Goal: Transaction & Acquisition: Book appointment/travel/reservation

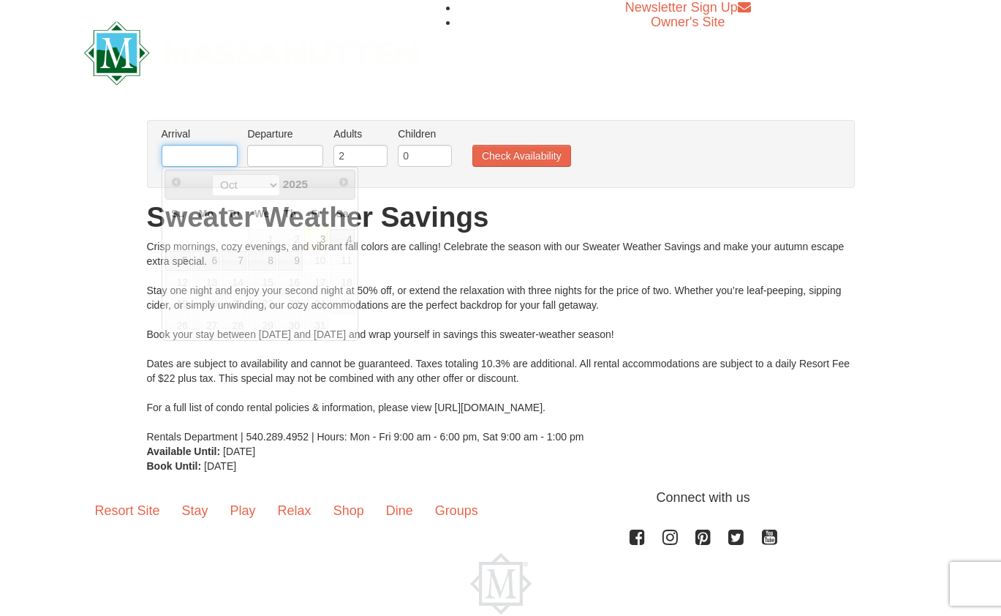
click at [216, 161] on input "text" at bounding box center [200, 156] width 76 height 22
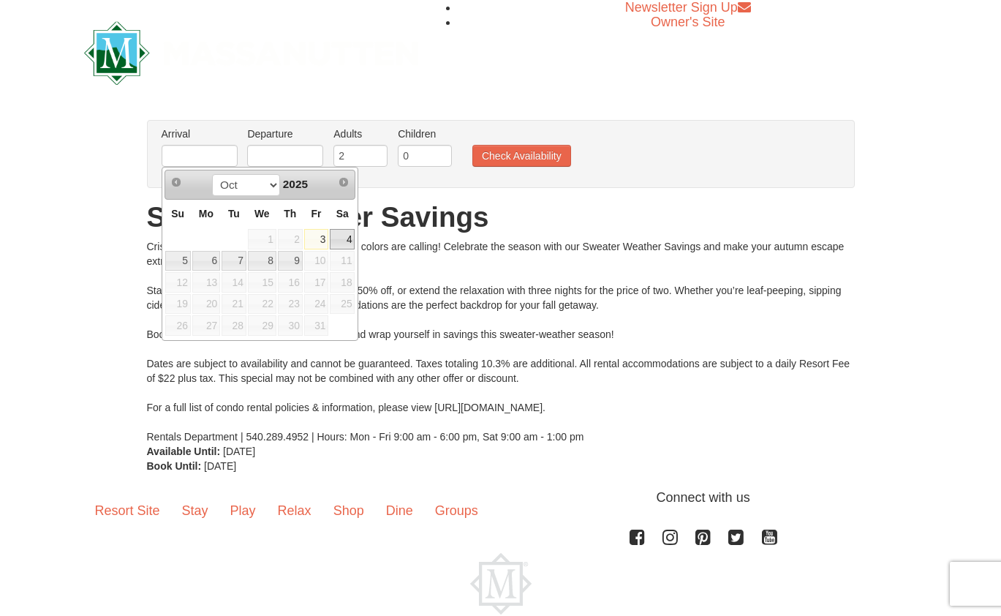
click at [347, 241] on link "4" at bounding box center [342, 239] width 25 height 20
type input "[DATE]"
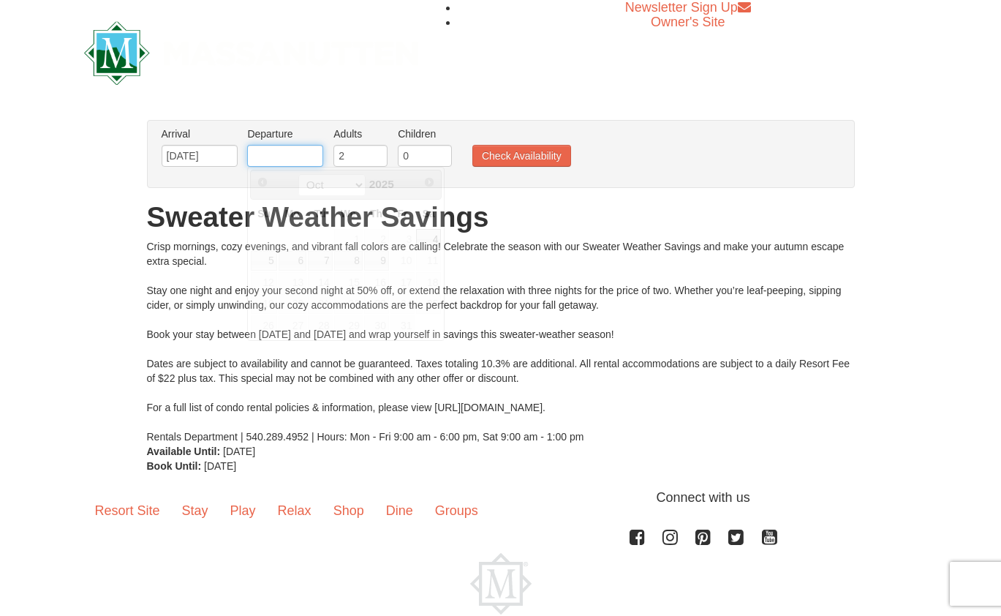
click at [285, 158] on input "text" at bounding box center [285, 156] width 76 height 22
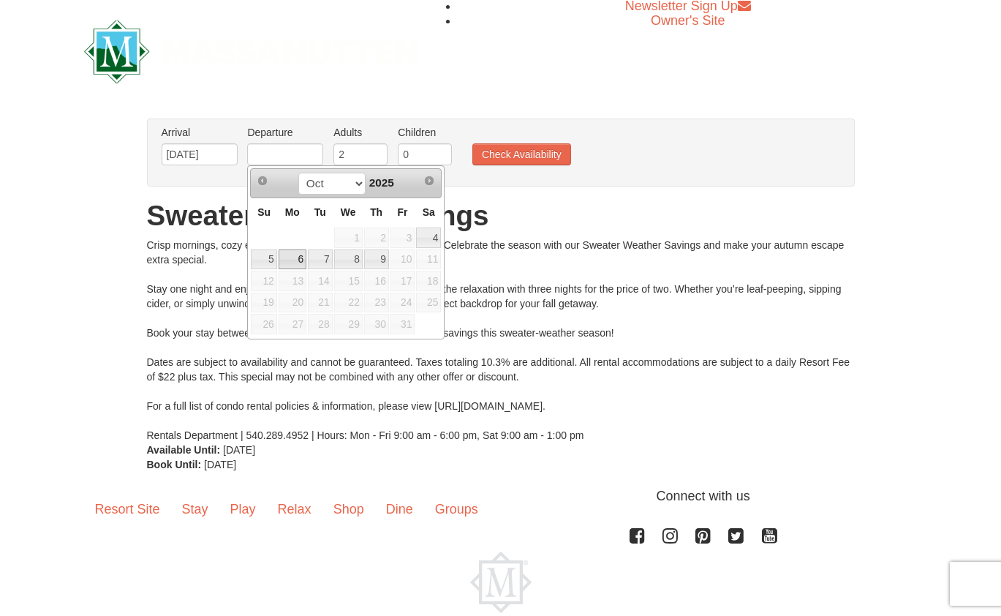
click at [298, 256] on link "6" at bounding box center [293, 259] width 28 height 20
type input "[DATE]"
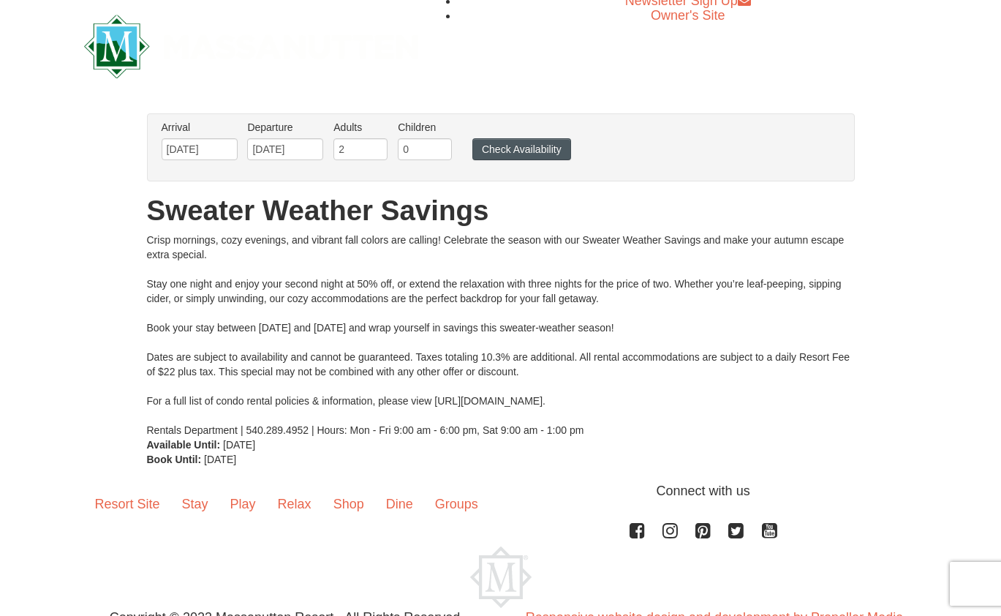
scroll to position [8, 1]
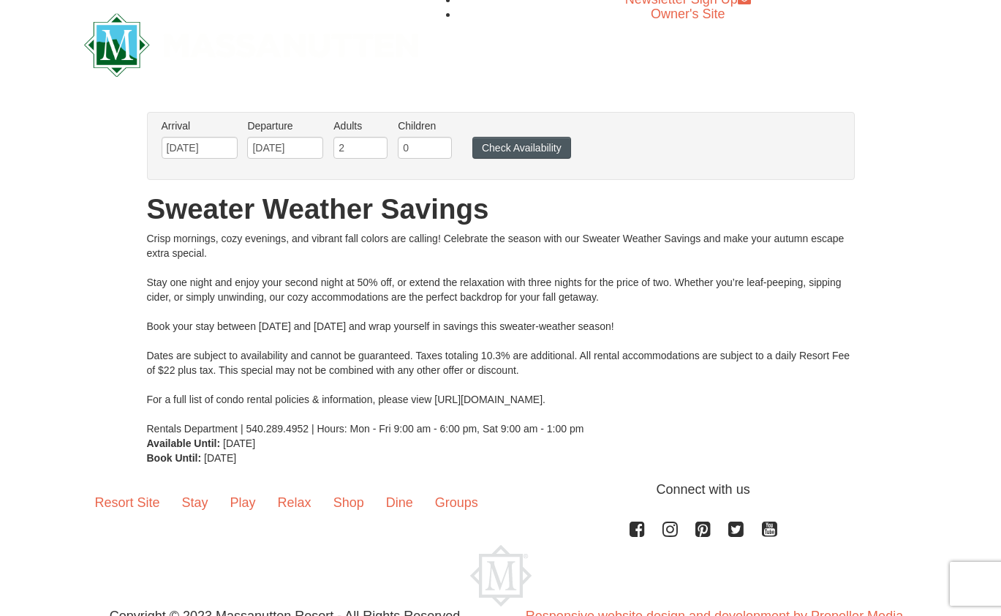
click at [533, 148] on button "Check Availability" at bounding box center [521, 148] width 99 height 22
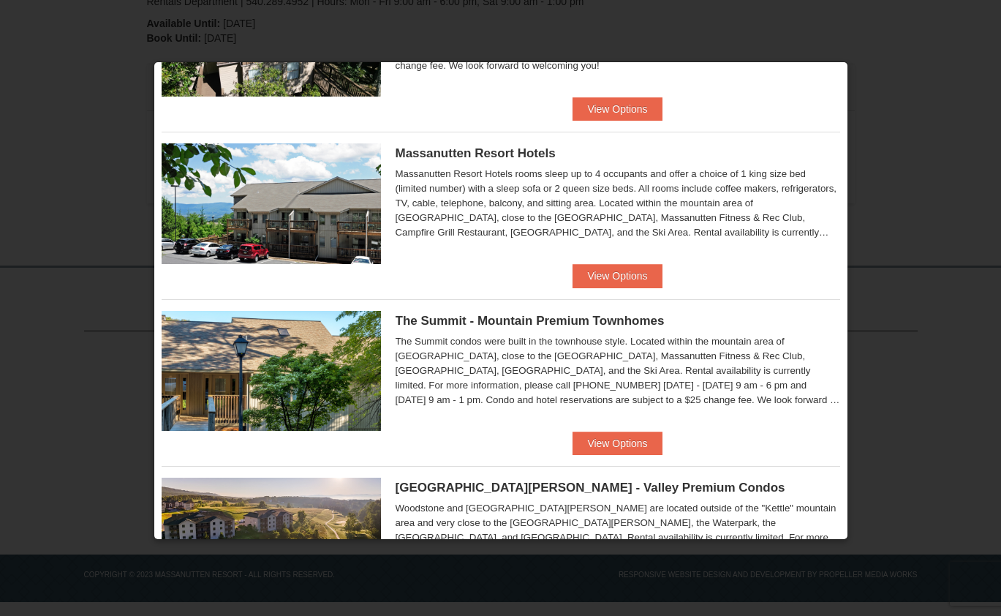
scroll to position [471, 0]
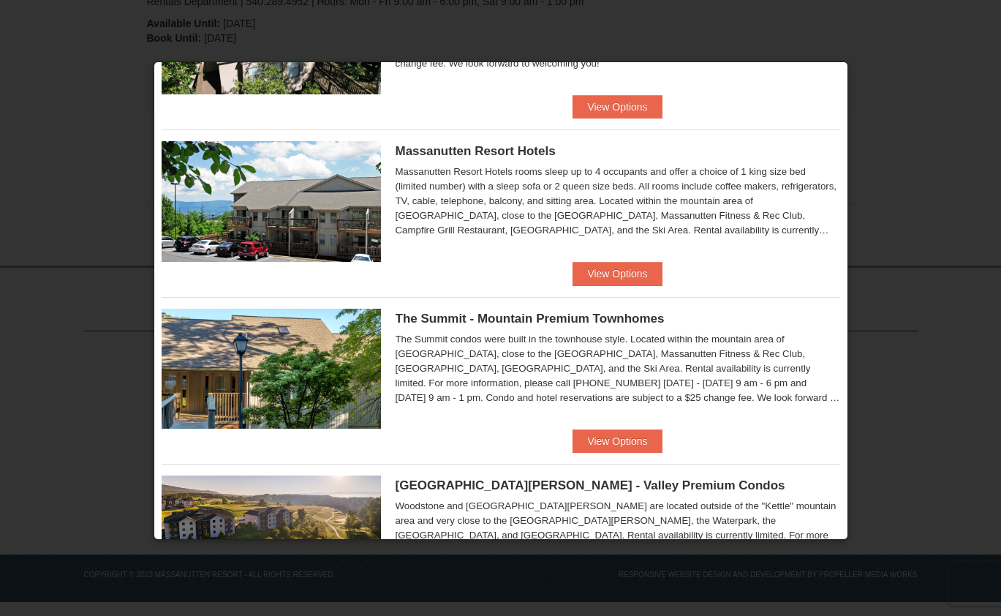
click at [611, 277] on button "View Options" at bounding box center [617, 273] width 89 height 23
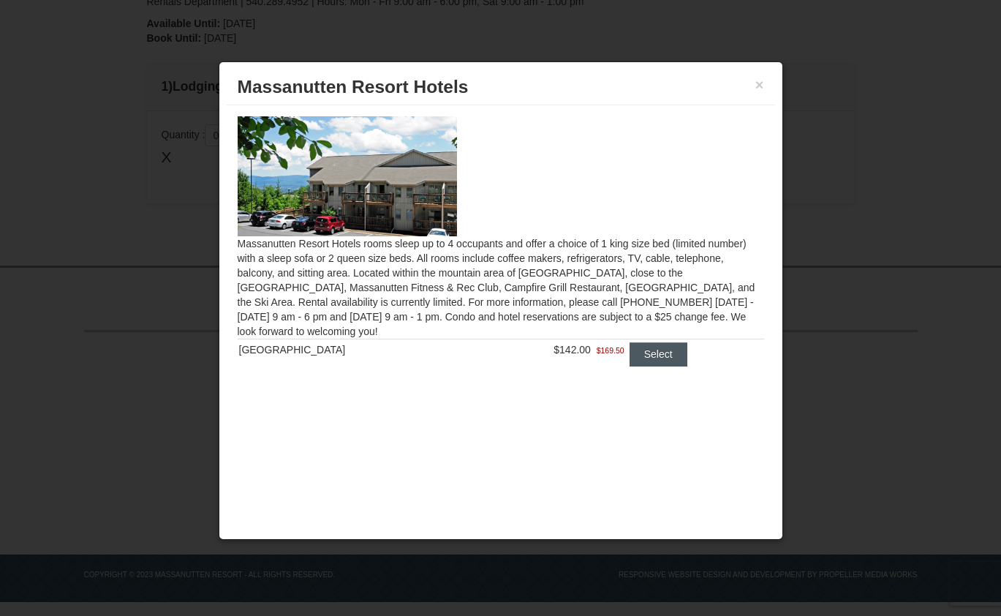
click at [650, 352] on button "Select" at bounding box center [659, 353] width 58 height 23
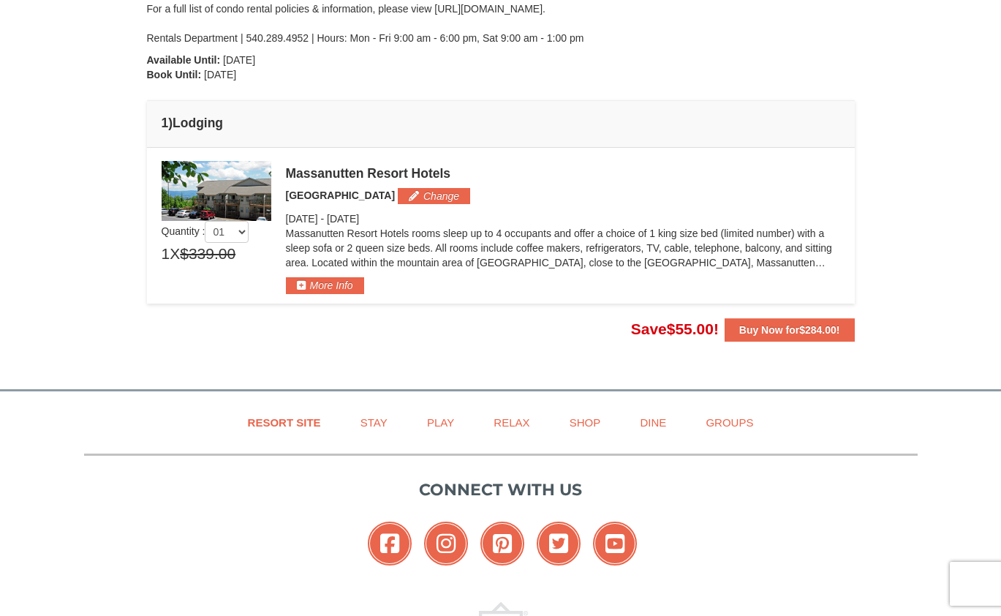
scroll to position [364, 0]
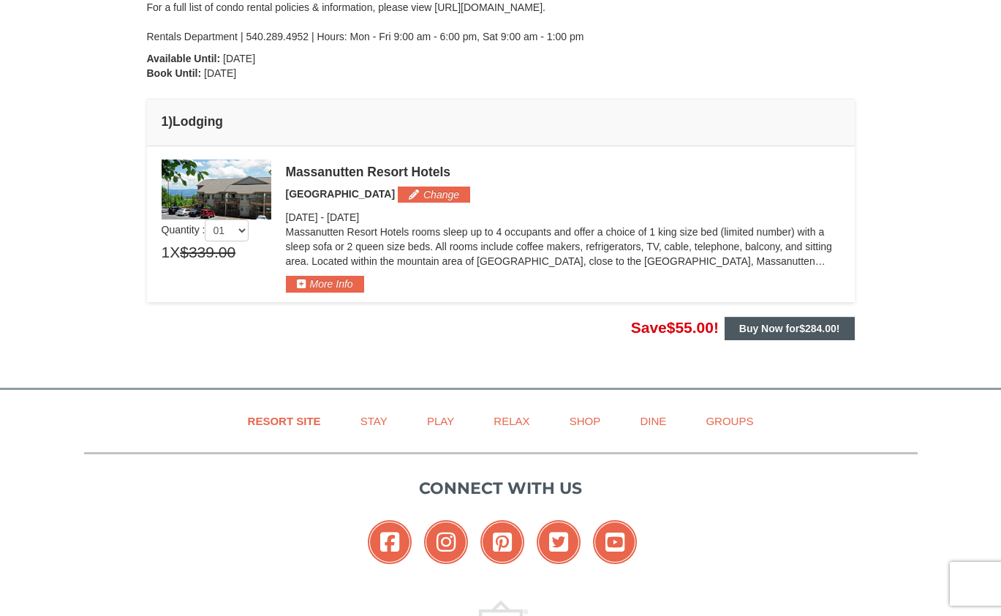
click at [796, 326] on strong "Buy Now for $284.00 !" at bounding box center [789, 329] width 101 height 12
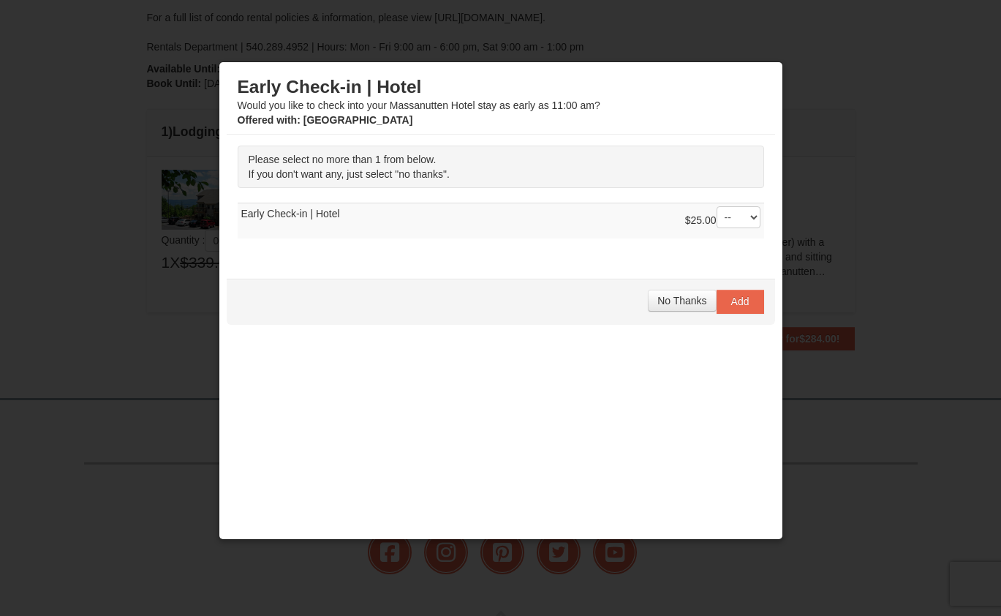
scroll to position [352, 0]
click at [679, 303] on span "No Thanks" at bounding box center [681, 301] width 49 height 12
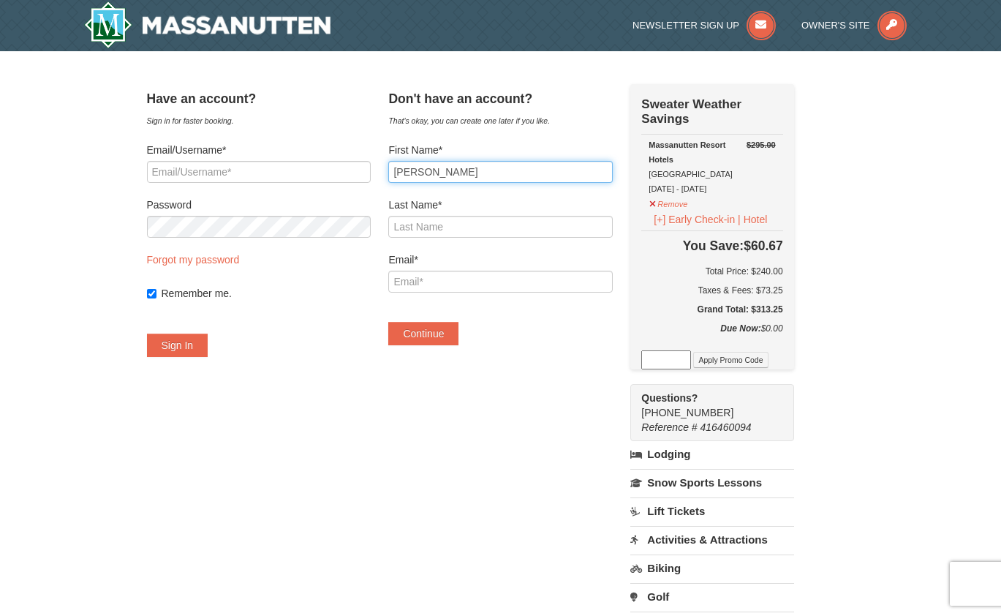
type input "[PERSON_NAME]"
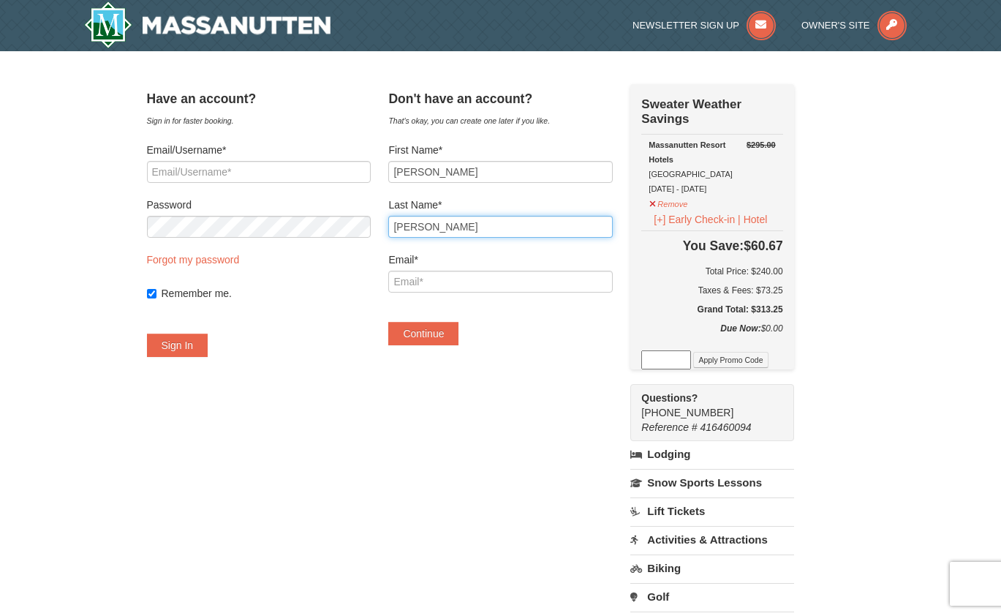
type input "Kilgore"
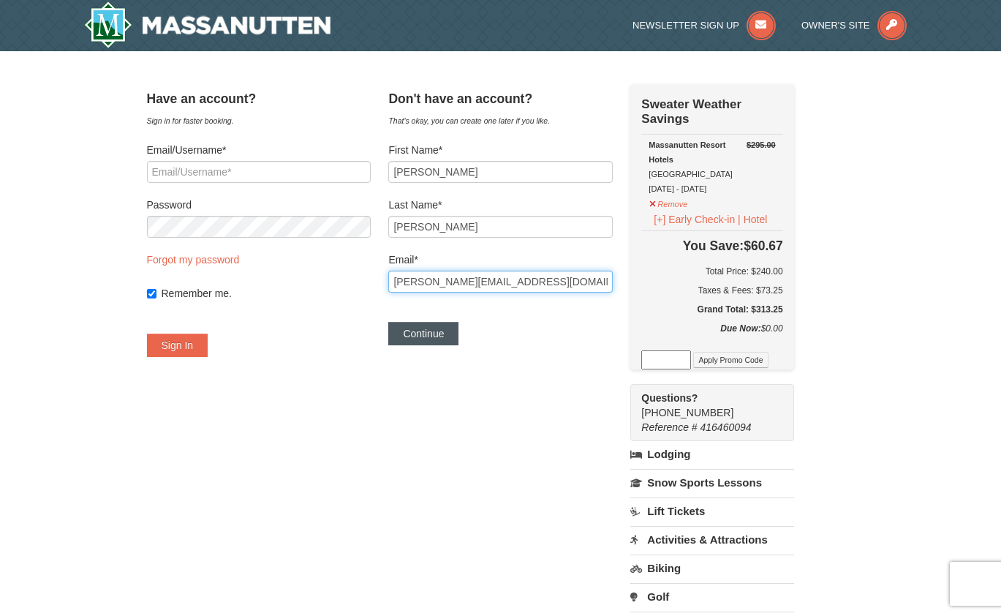
type input "kimberly.kilgore2011@gmail.com"
click at [450, 339] on button "Continue" at bounding box center [423, 333] width 70 height 23
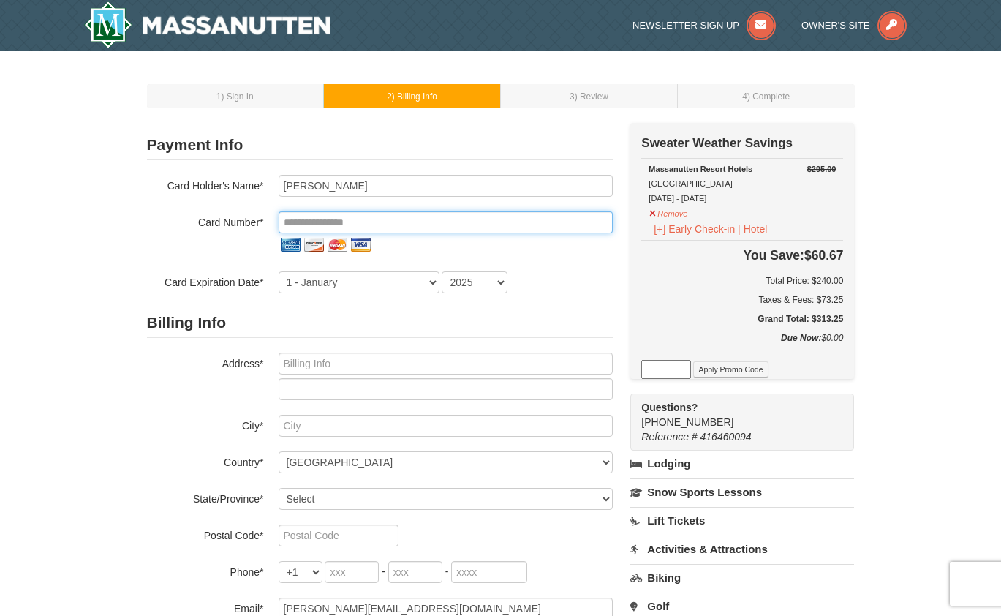
click at [338, 222] on input "tel" at bounding box center [446, 222] width 334 height 22
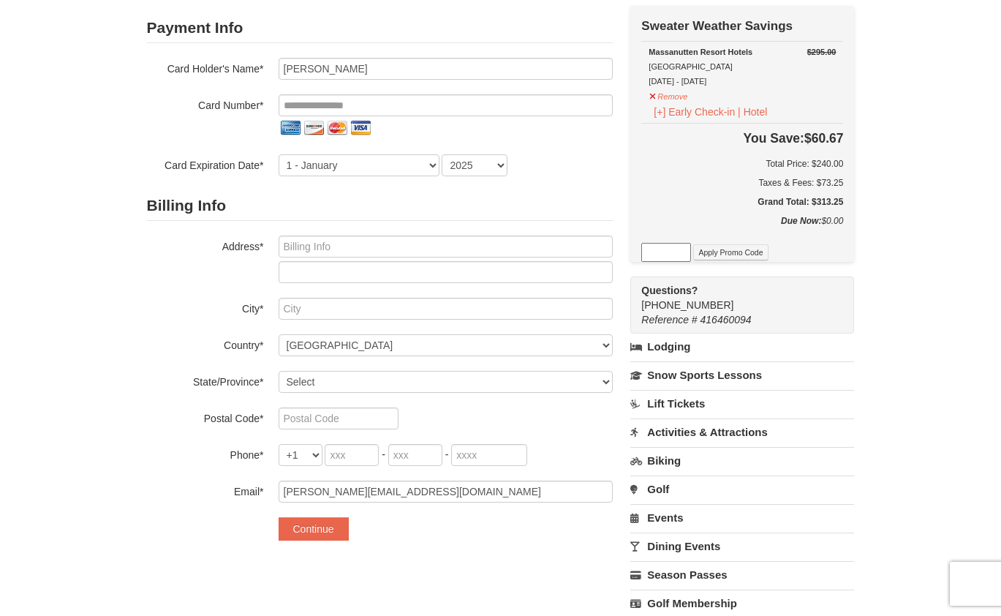
scroll to position [116, 0]
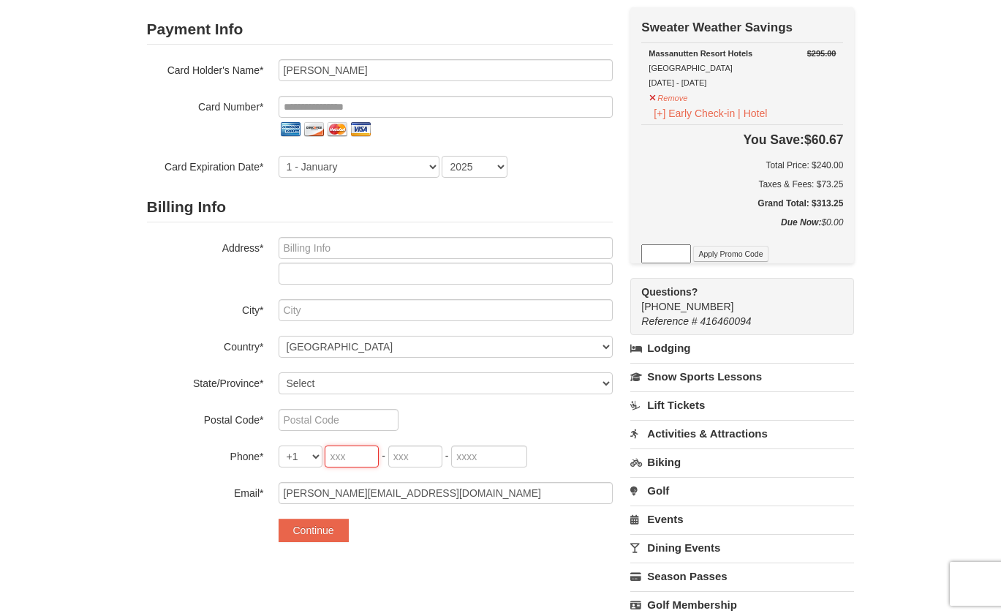
click at [350, 459] on input "tel" at bounding box center [352, 456] width 54 height 22
type input "571"
type input "455"
type input "2586"
type input "22554"
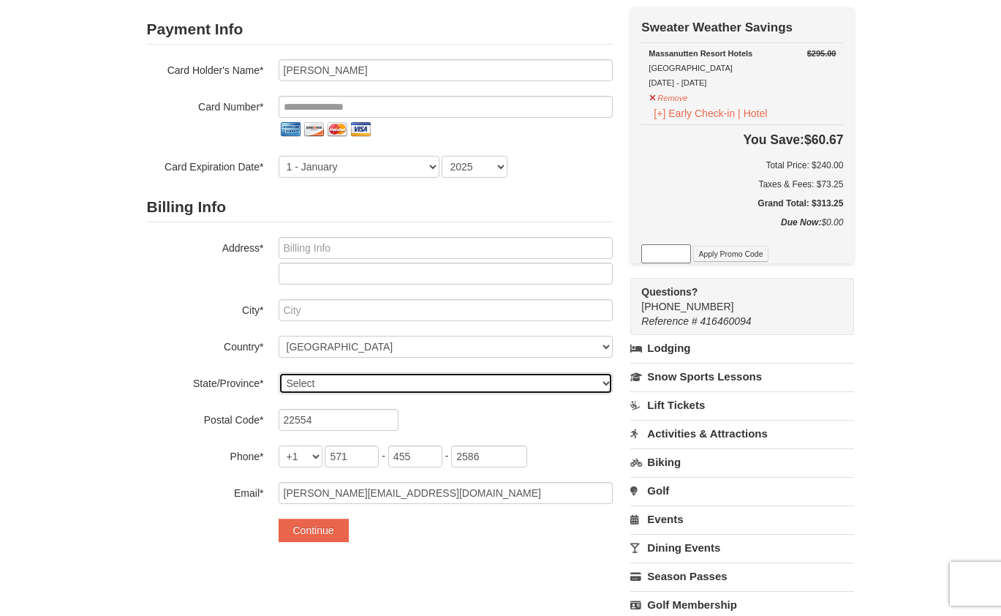
select select "VA"
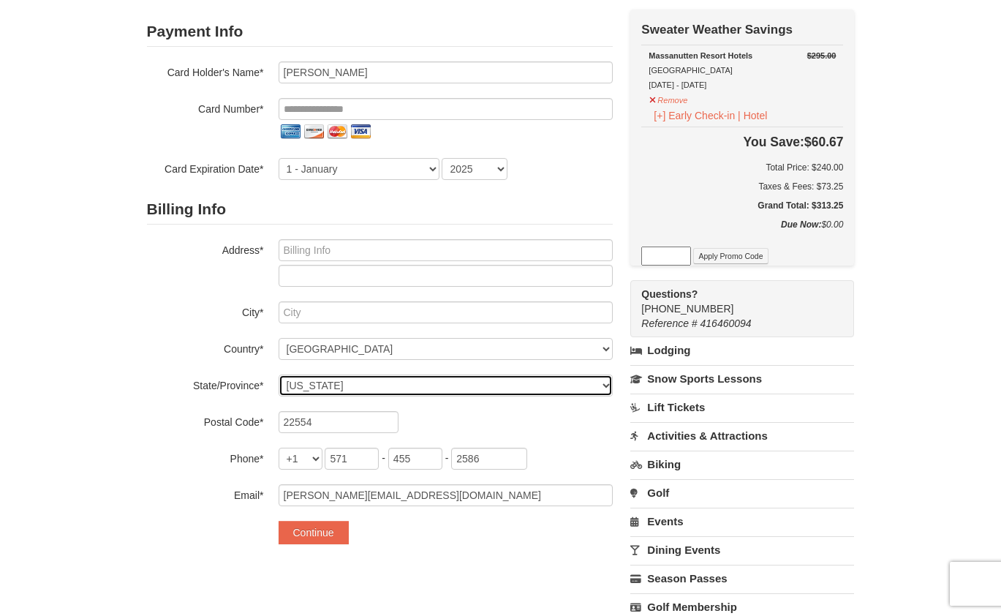
scroll to position [113, 0]
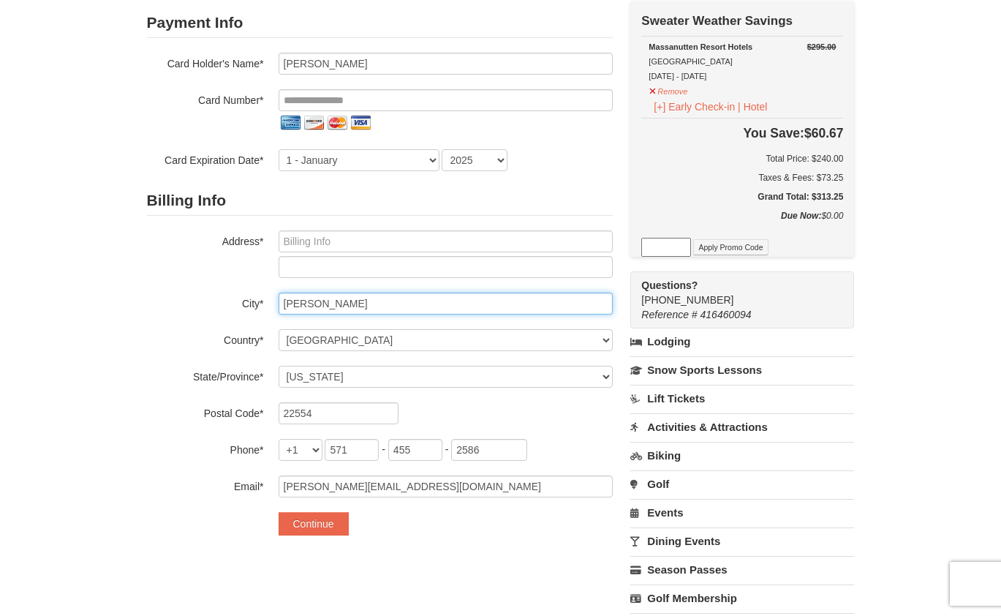
type input "Stafford"
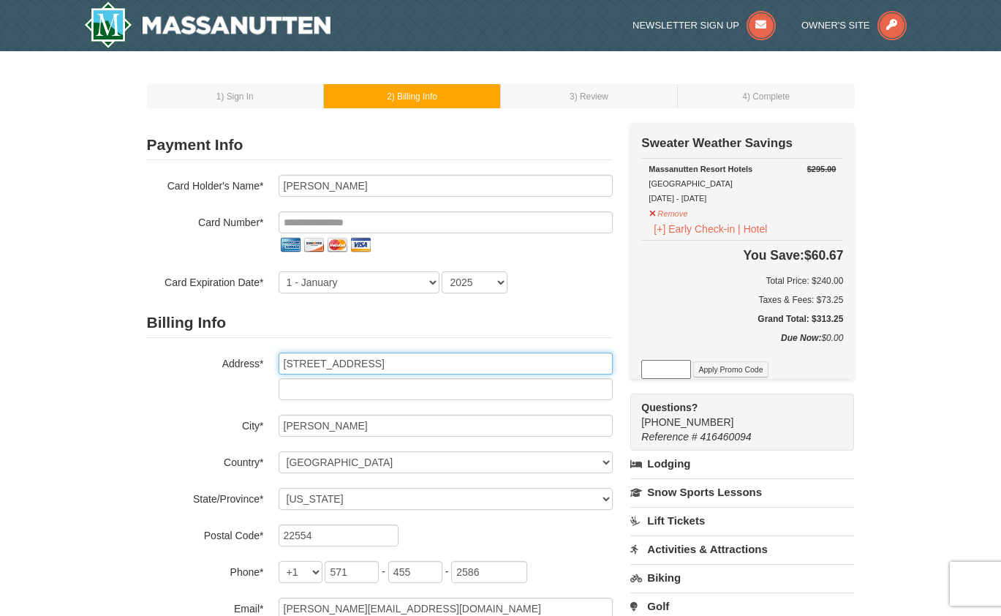
scroll to position [0, 0]
type input "104 Park Cove Drive"
click at [717, 199] on div "Massanutten Resort Hotels Hotel Queen Room 10/04/2025 - 10/06/2025" at bounding box center [742, 184] width 187 height 44
click at [720, 197] on div "Massanutten Resort Hotels Hotel Queen Room 10/04/2025 - 10/06/2025" at bounding box center [742, 184] width 187 height 44
click at [733, 195] on div "Massanutten Resort Hotels Hotel Queen Room 10/04/2025 - 10/06/2025" at bounding box center [742, 184] width 187 height 44
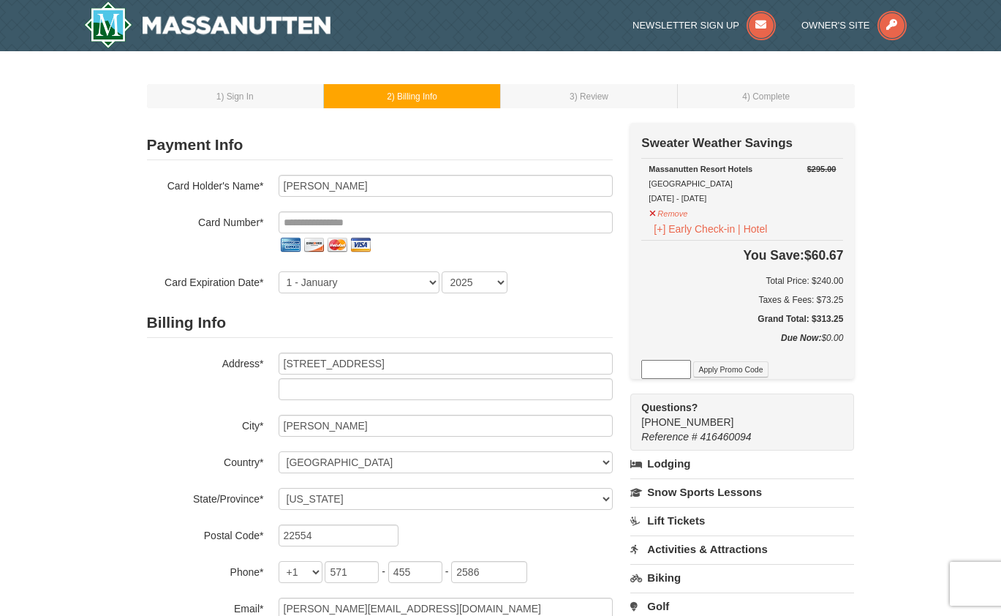
click at [733, 195] on div "Massanutten Resort Hotels Hotel Queen Room 10/04/2025 - 10/06/2025" at bounding box center [742, 184] width 187 height 44
click at [766, 203] on div "Massanutten Resort Hotels Hotel Queen Room 10/04/2025 - 10/06/2025" at bounding box center [742, 184] width 187 height 44
click at [363, 220] on input "tel" at bounding box center [446, 222] width 334 height 22
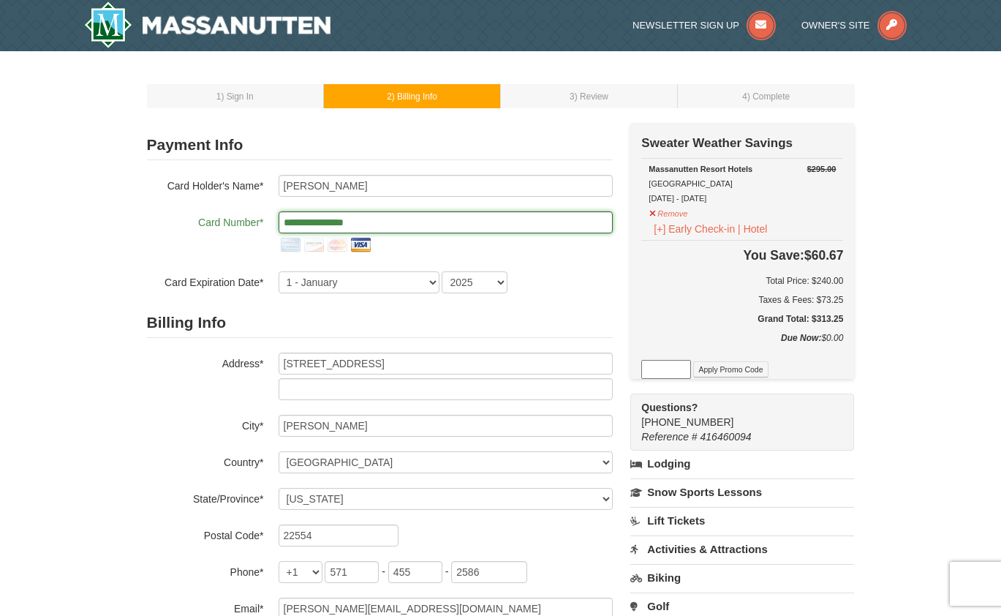
type input "**********"
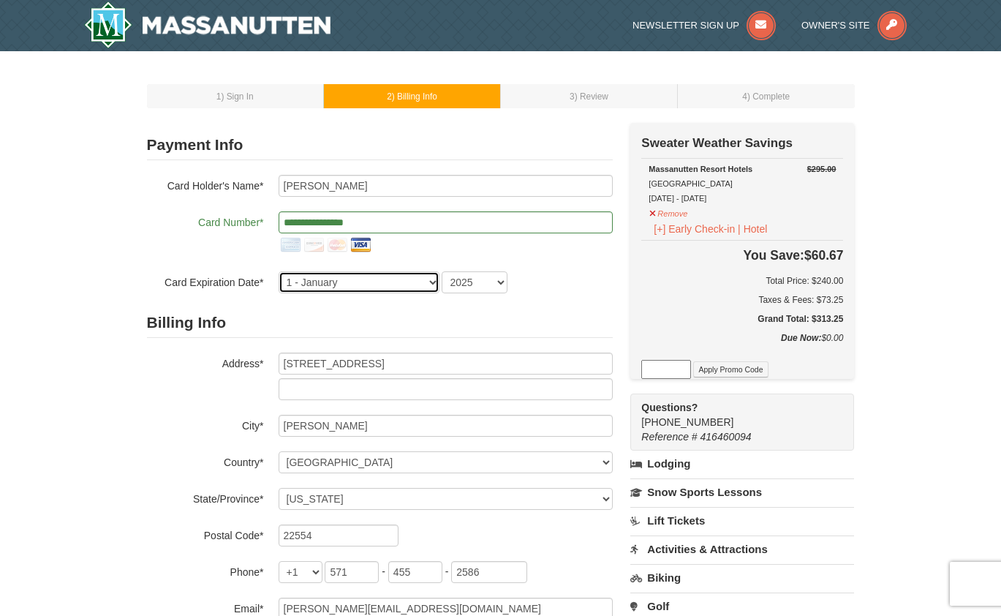
select select "11"
select select "2027"
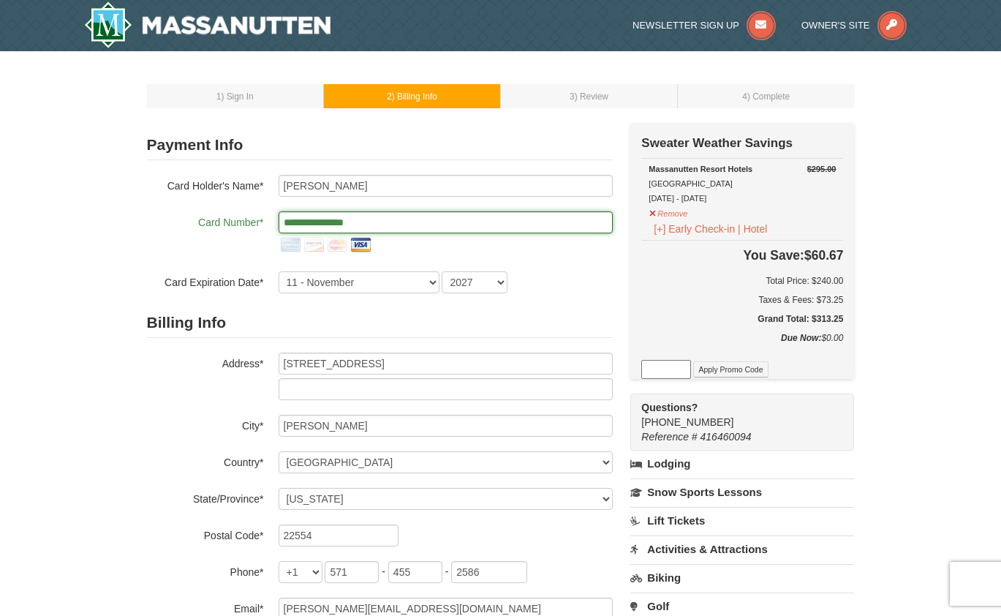
click at [397, 226] on input "**********" at bounding box center [446, 222] width 334 height 22
type input "*"
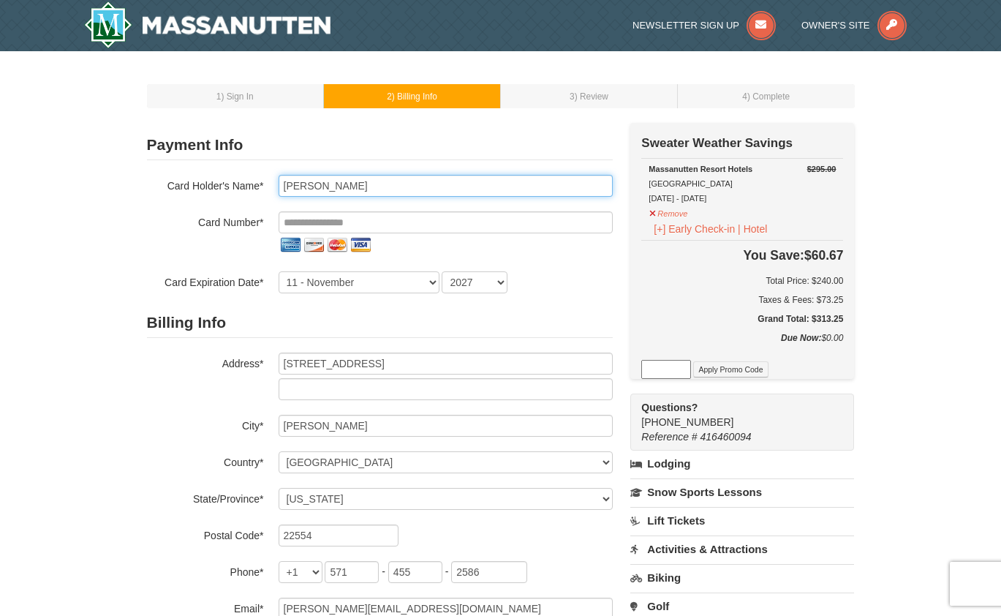
click at [372, 184] on input "[PERSON_NAME]" at bounding box center [446, 186] width 334 height 22
type input "K"
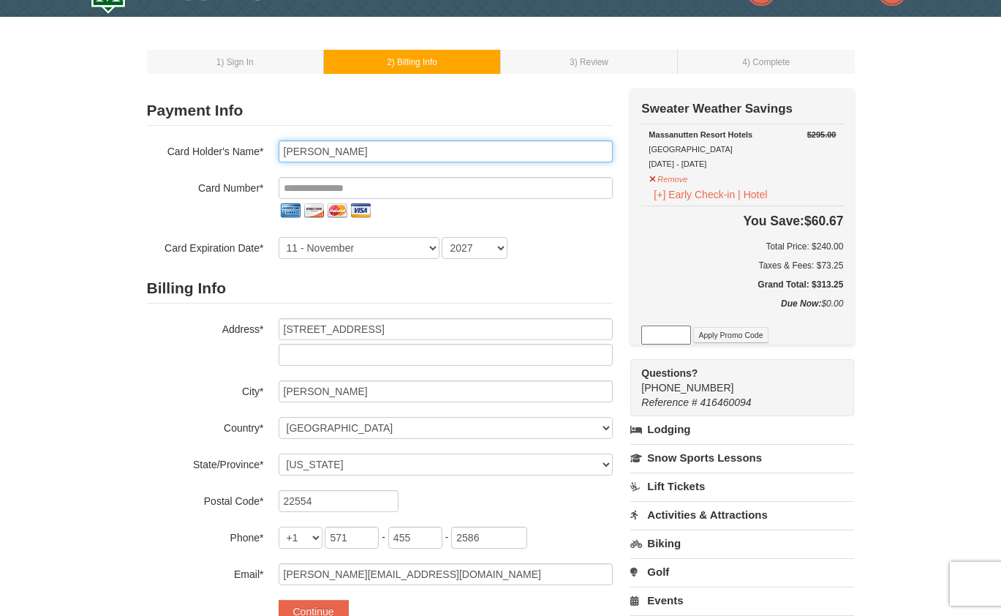
scroll to position [36, 0]
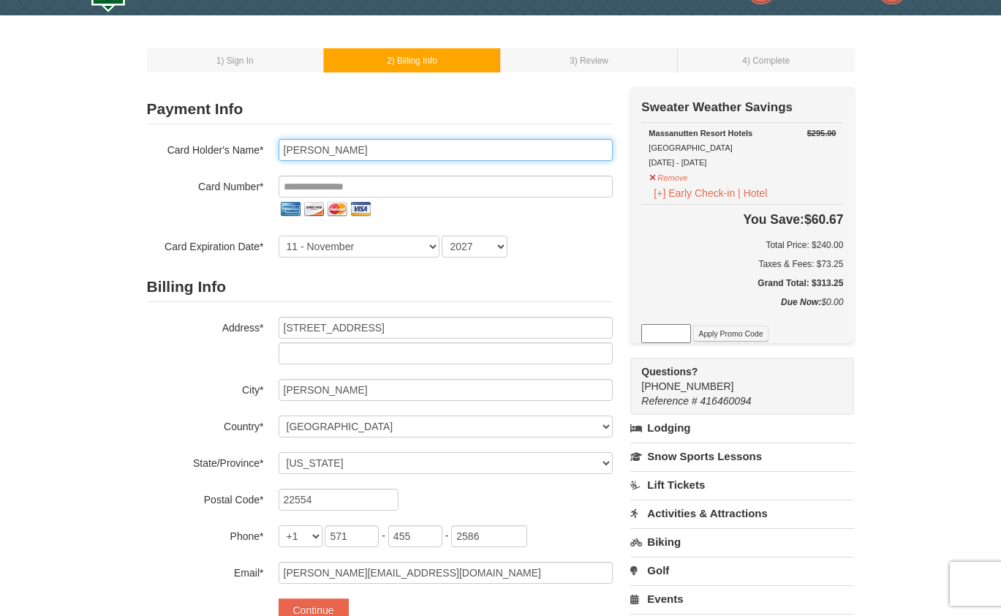
type input "Tyjuan Williams"
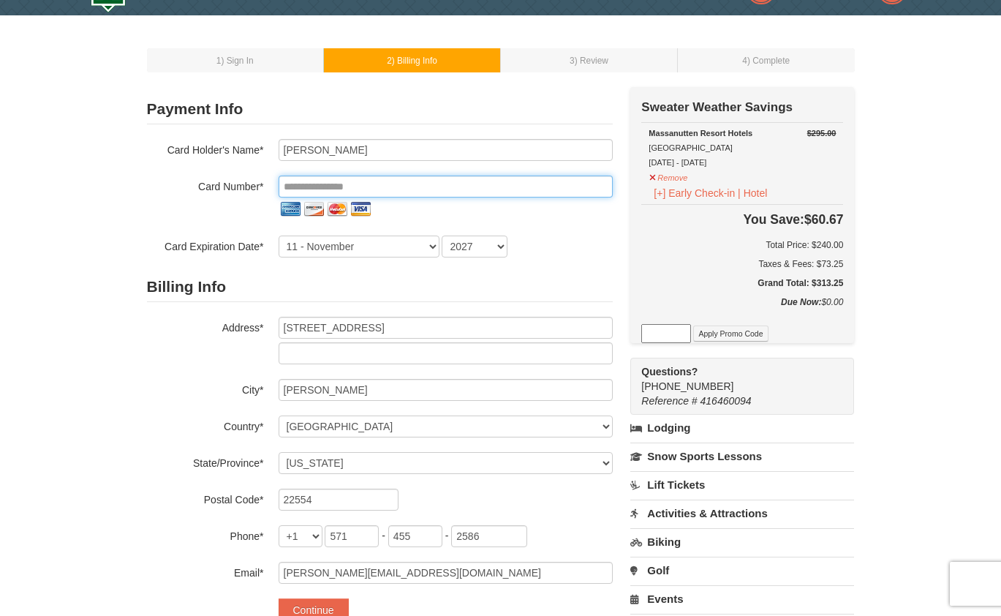
click at [383, 182] on input "tel" at bounding box center [446, 187] width 334 height 22
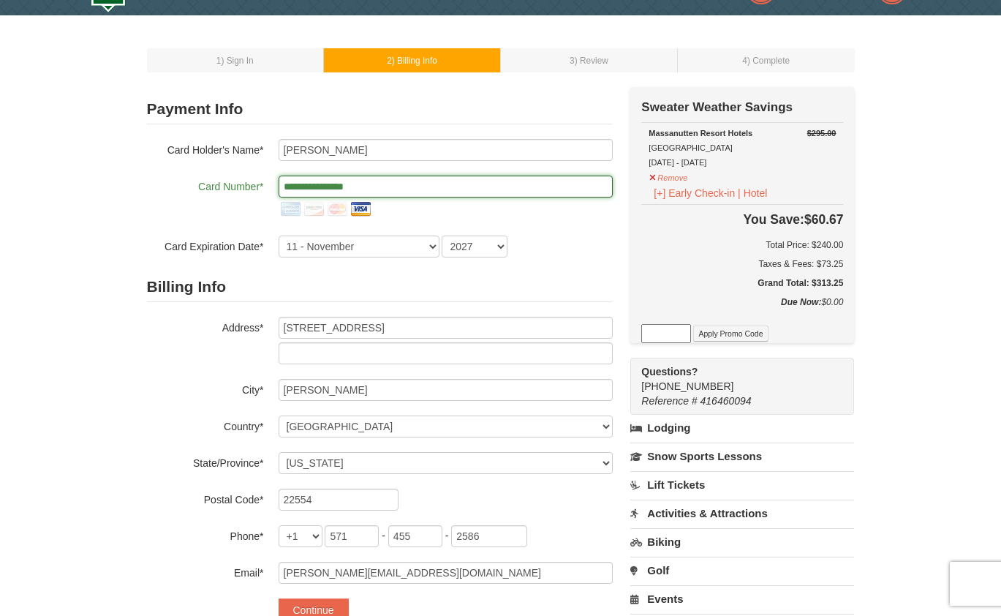
type input "**********"
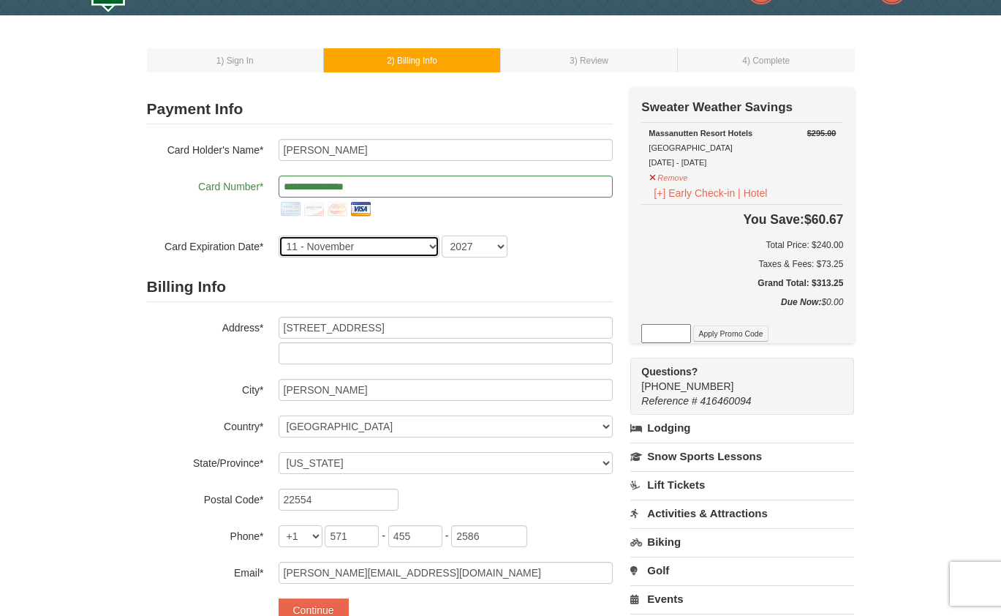
select select "5"
select select "2029"
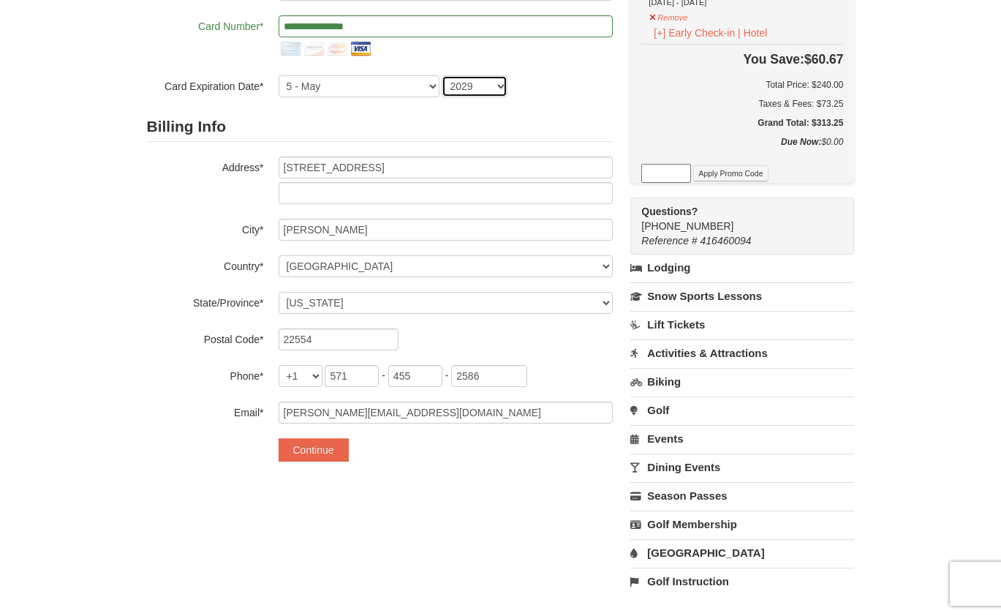
scroll to position [197, 0]
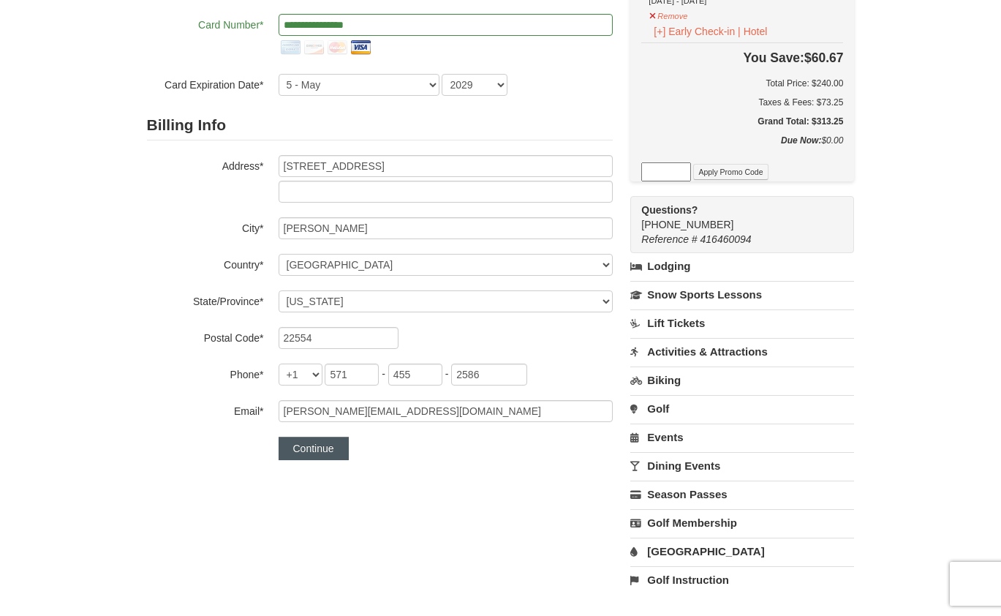
click at [326, 450] on button "Continue" at bounding box center [314, 448] width 70 height 23
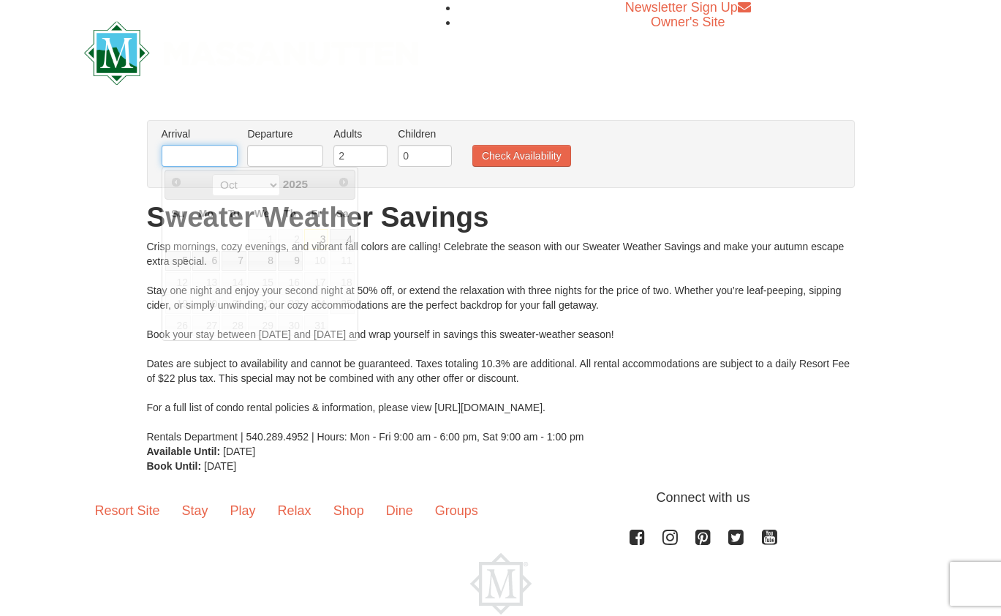
click at [212, 156] on input "text" at bounding box center [200, 156] width 76 height 22
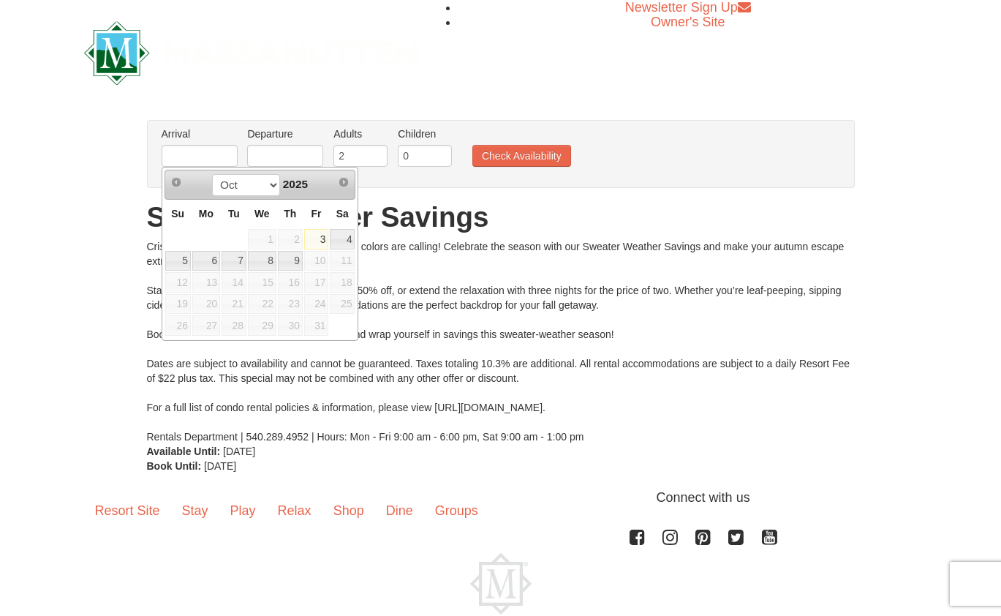
click at [323, 246] on link "3" at bounding box center [316, 239] width 25 height 20
type input "10/03/2025"
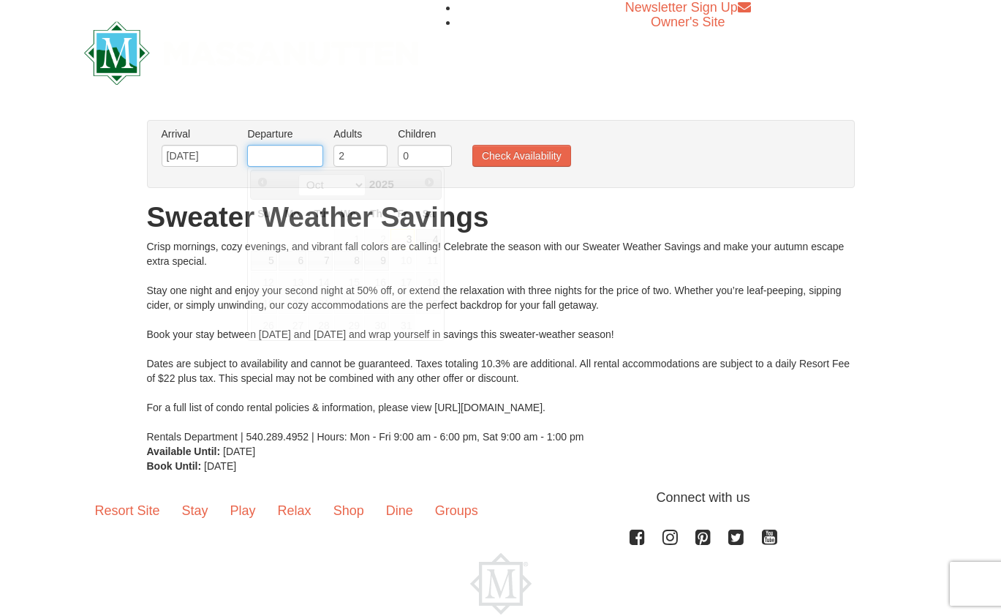
click at [293, 154] on input "text" at bounding box center [285, 156] width 76 height 22
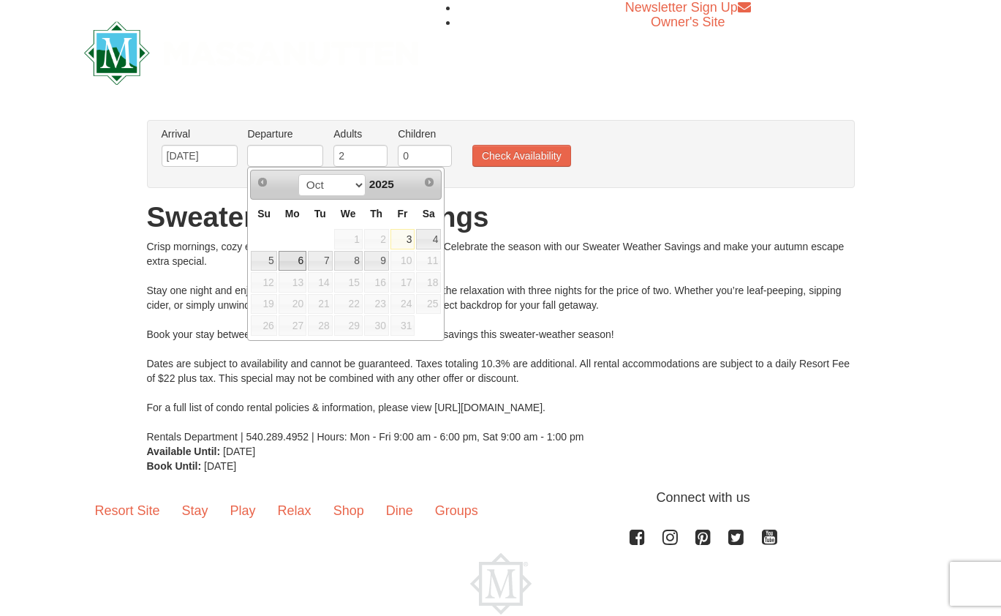
click at [297, 257] on link "6" at bounding box center [293, 261] width 28 height 20
type input "10/06/2025"
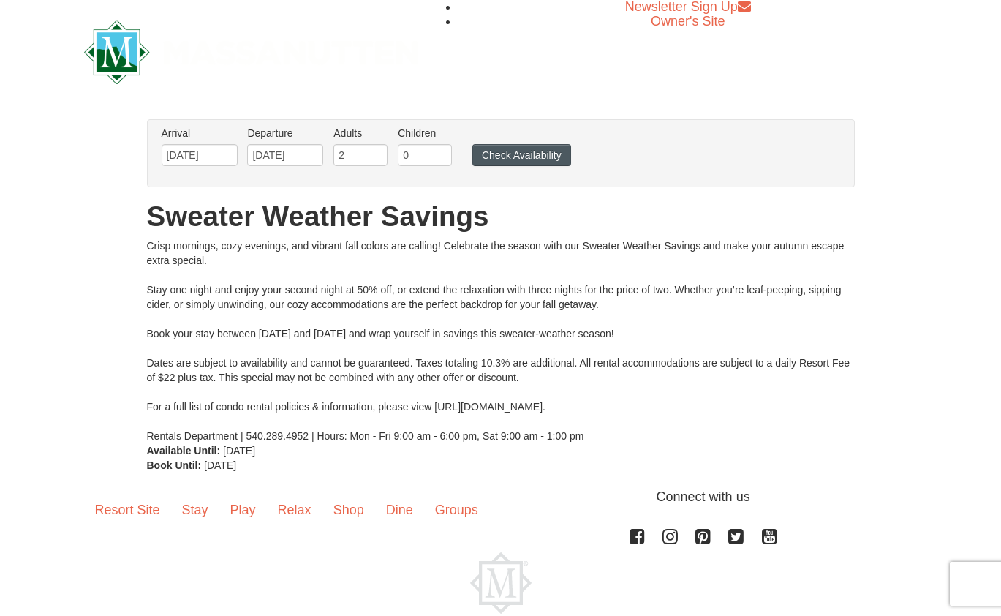
click at [518, 151] on button "Check Availability" at bounding box center [521, 155] width 99 height 22
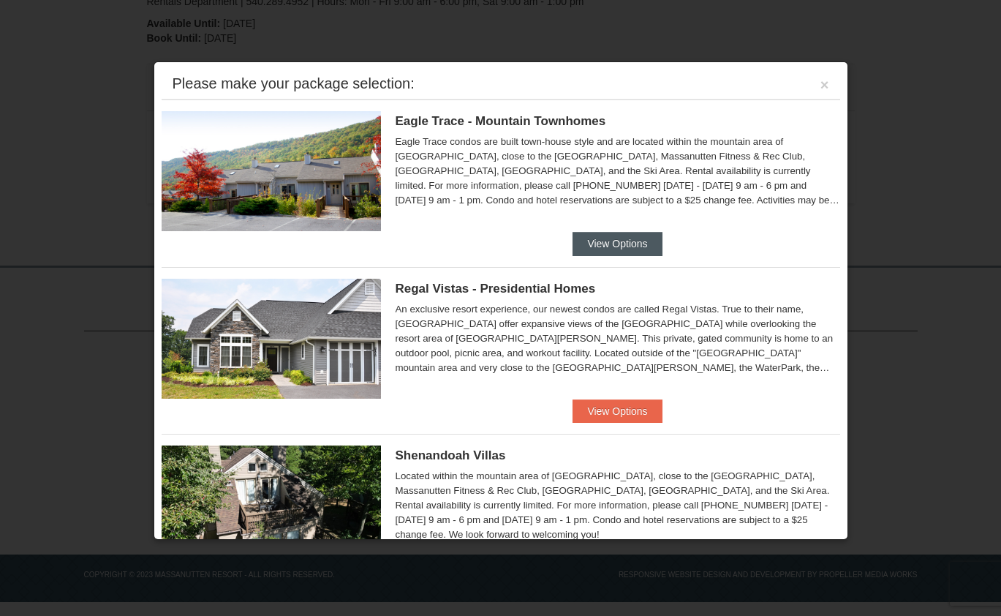
click at [624, 247] on button "View Options" at bounding box center [617, 243] width 89 height 23
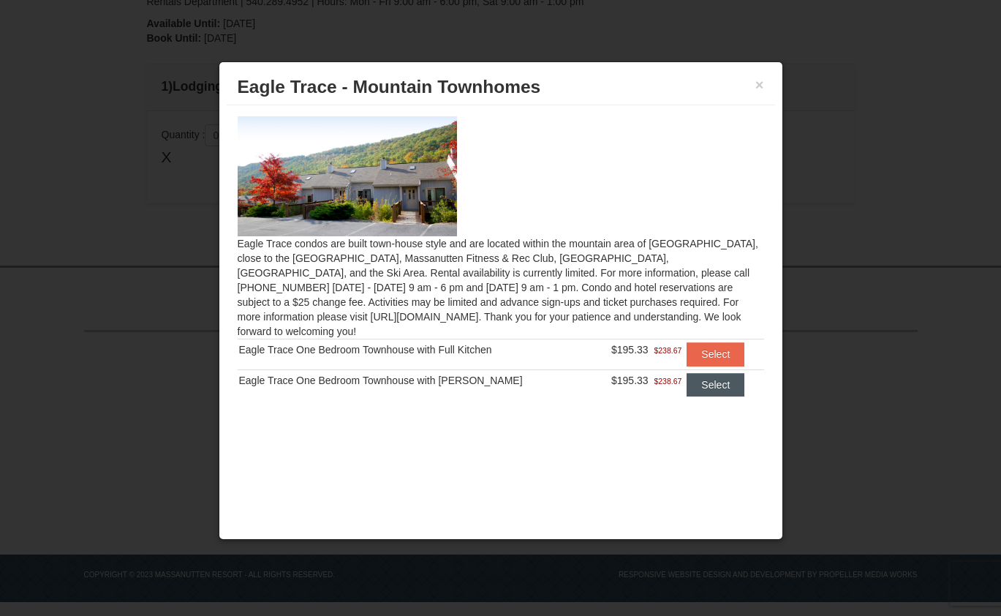
click at [710, 373] on button "Select" at bounding box center [716, 384] width 58 height 23
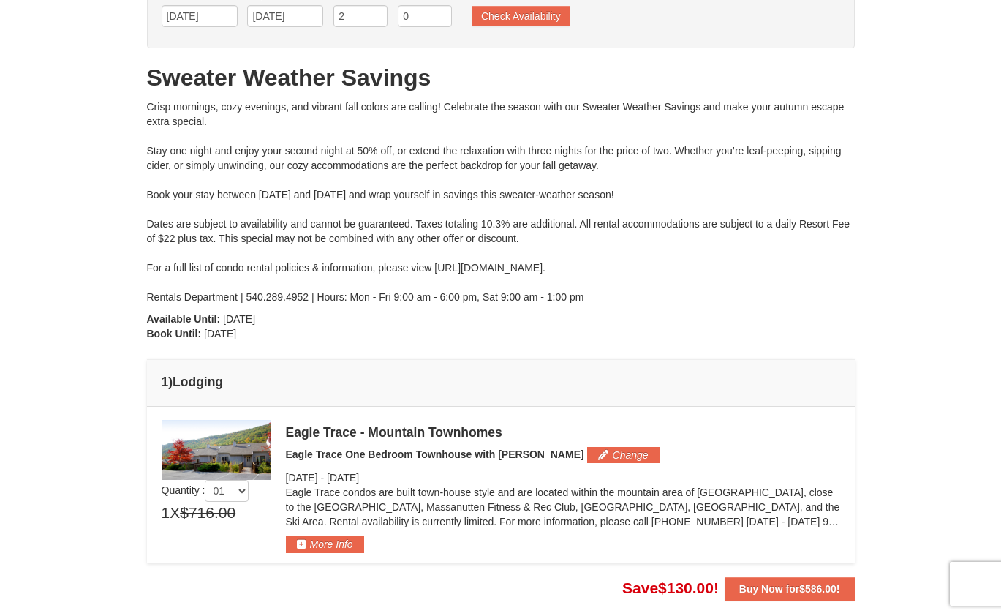
scroll to position [105, 0]
click at [587, 455] on button "Change" at bounding box center [623, 454] width 72 height 16
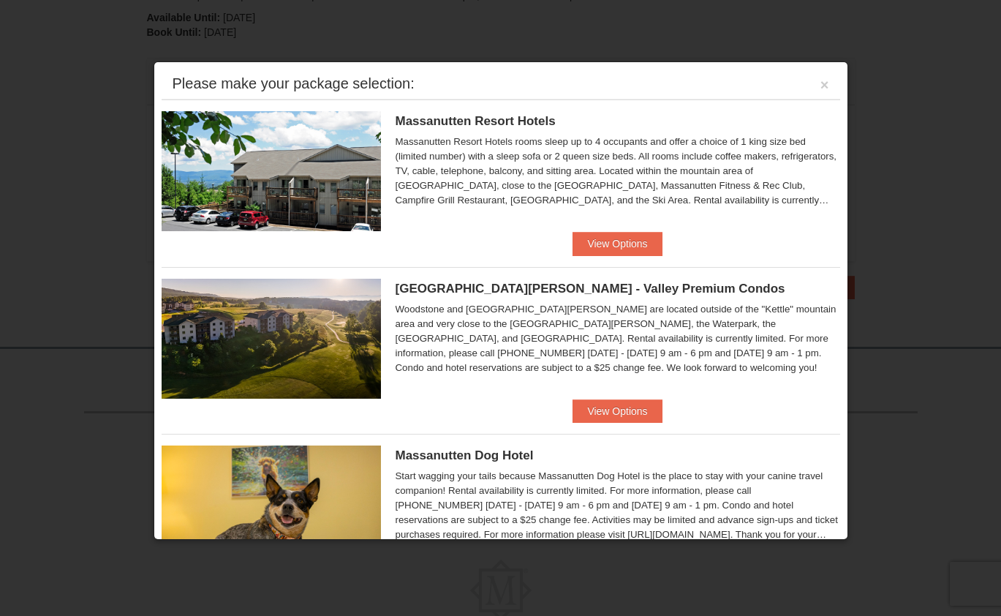
scroll to position [2, 0]
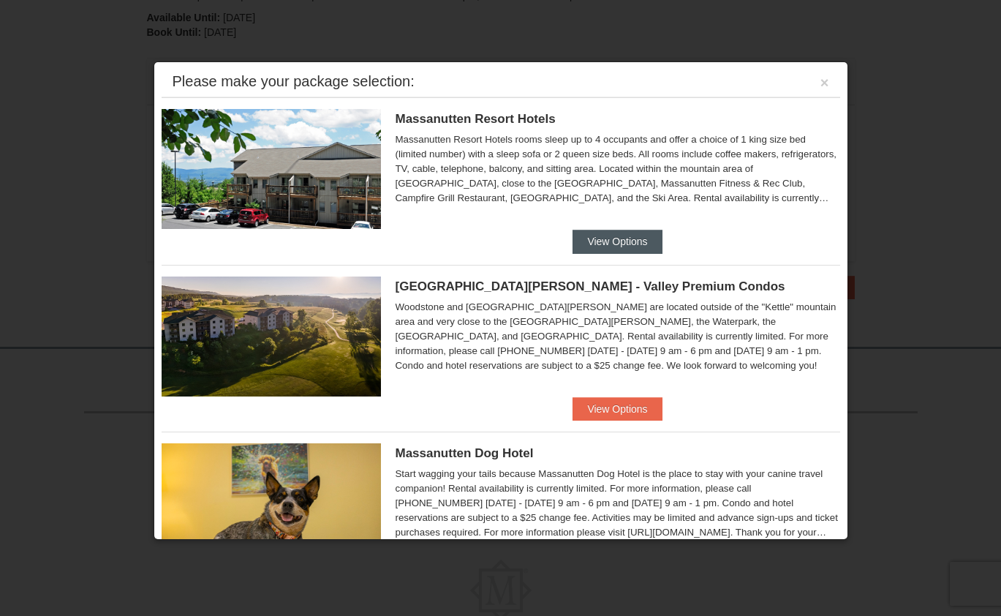
click at [634, 244] on button "View Options" at bounding box center [617, 241] width 89 height 23
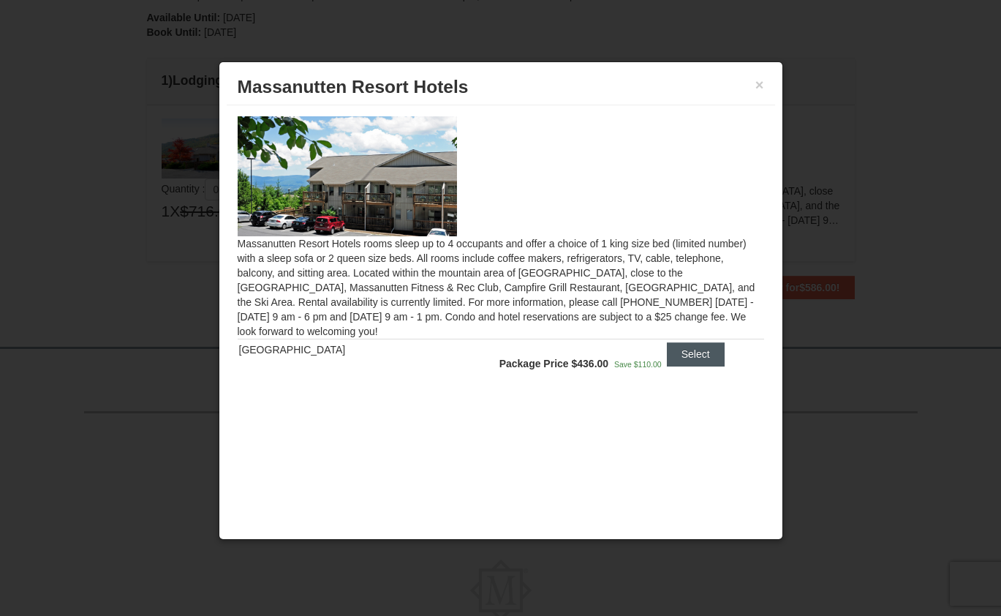
click at [688, 350] on button "Select" at bounding box center [696, 353] width 58 height 23
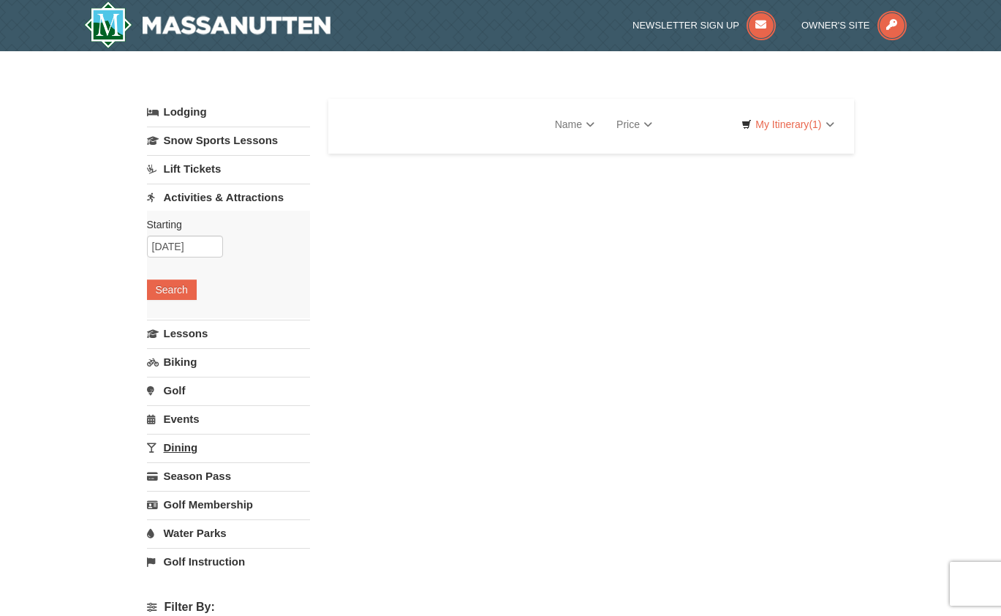
select select "10"
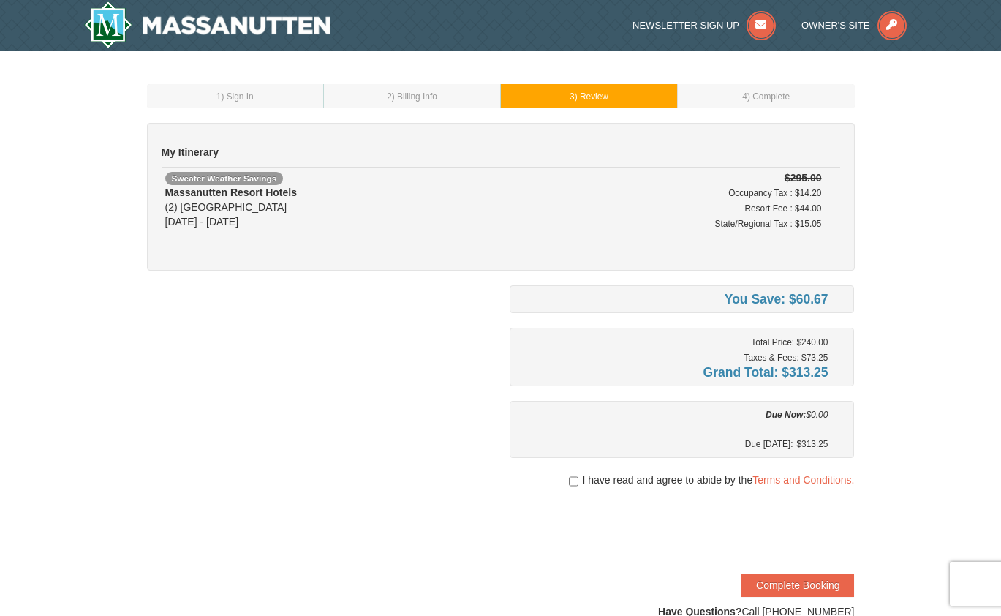
click at [573, 480] on input "checkbox" at bounding box center [574, 481] width 10 height 12
checkbox input "true"
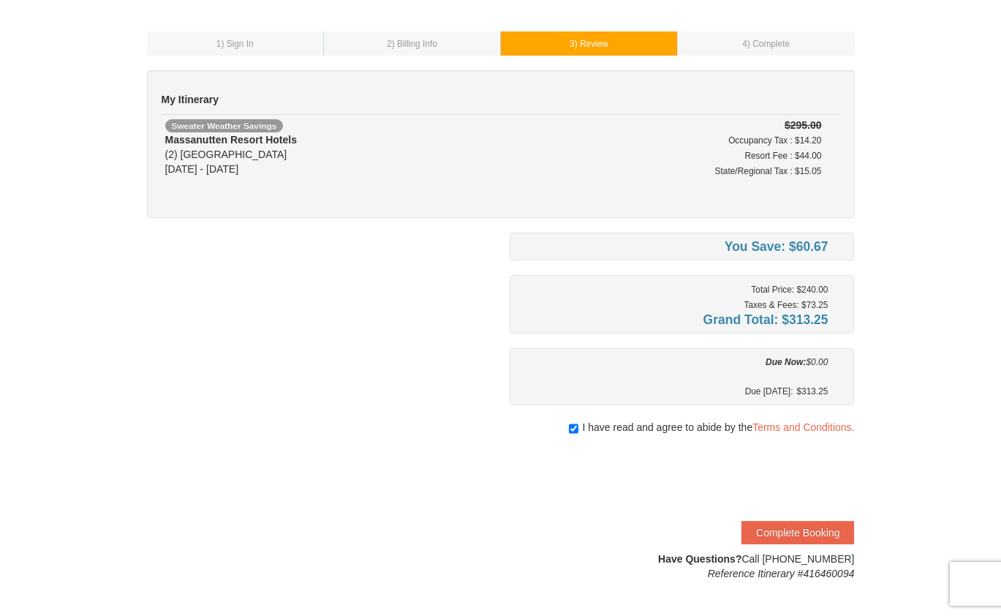
scroll to position [76, 0]
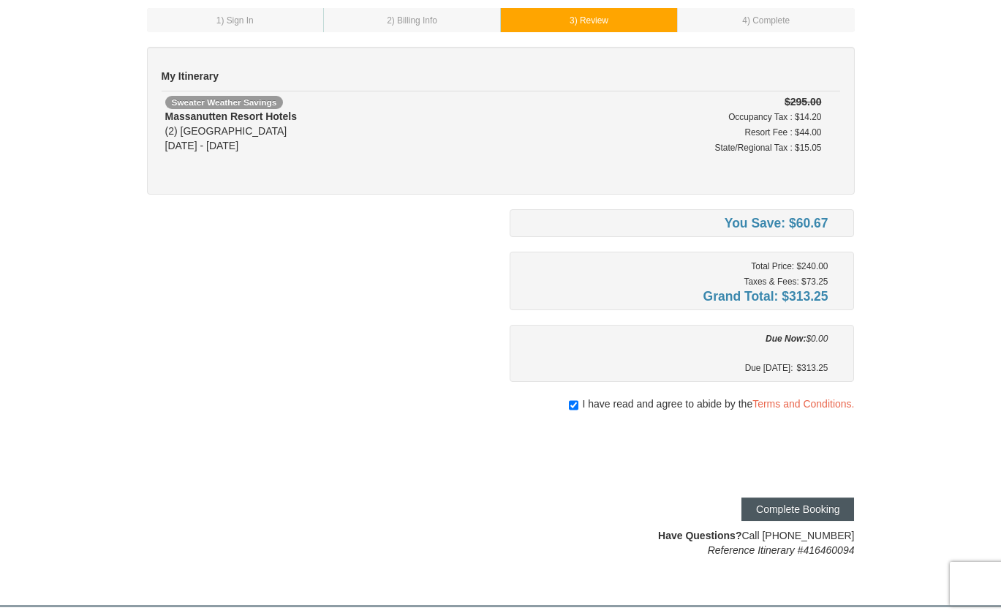
click at [823, 510] on button "Complete Booking" at bounding box center [798, 508] width 113 height 23
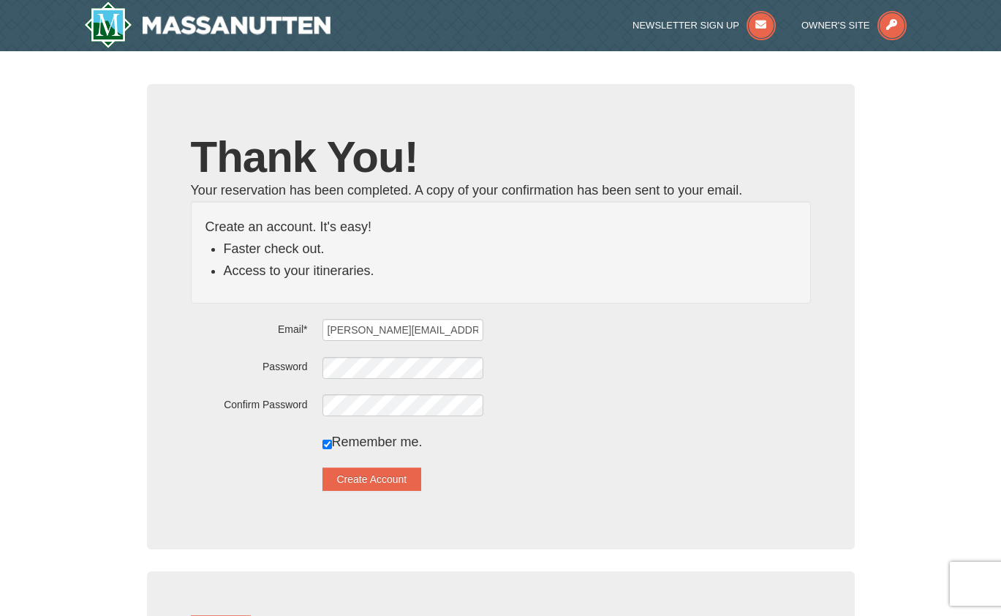
click at [705, 407] on div at bounding box center [567, 404] width 489 height 23
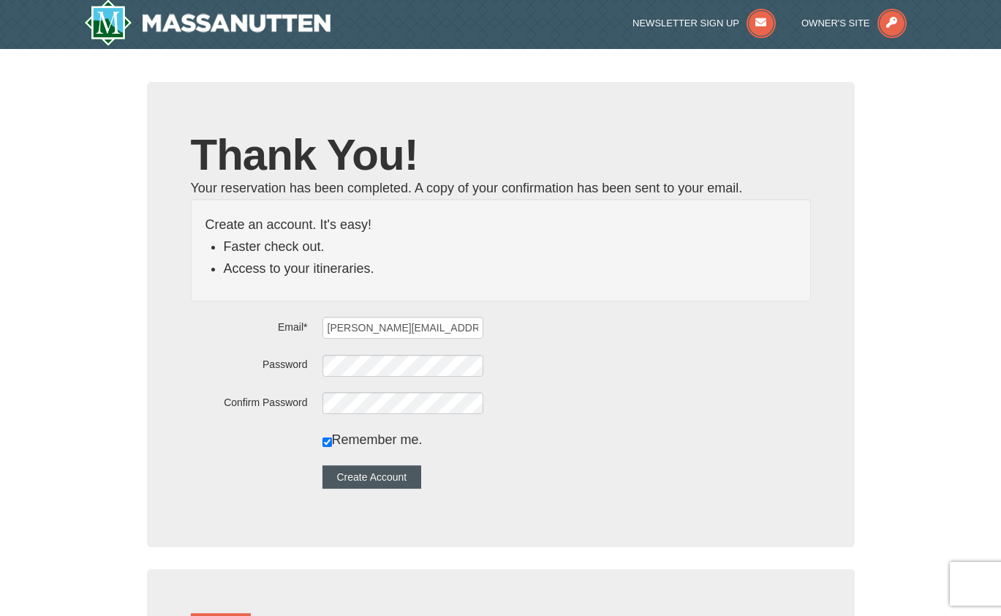
click at [409, 480] on button "Create Account" at bounding box center [372, 476] width 99 height 23
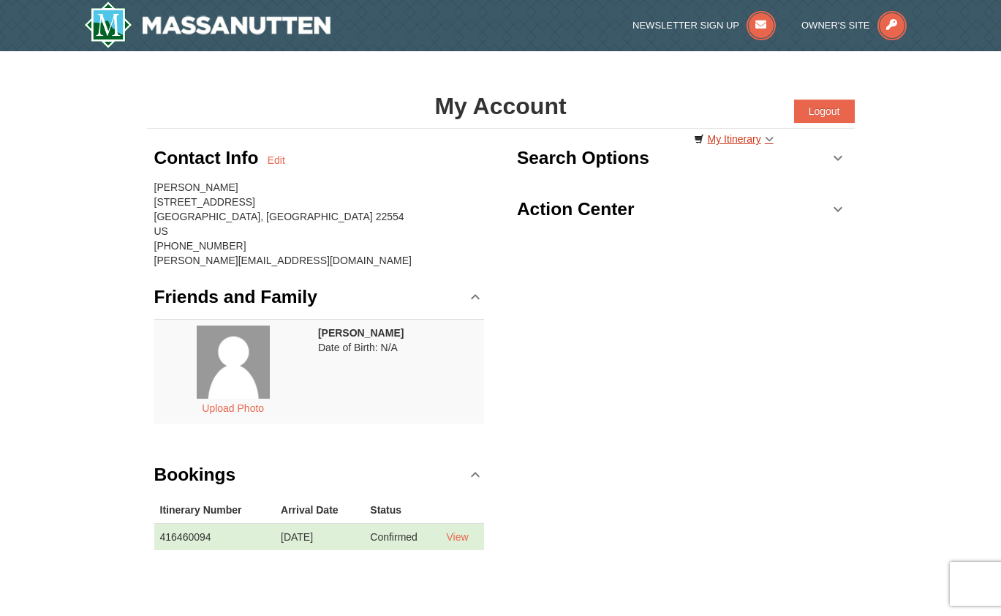
click at [770, 140] on link "My Itinerary" at bounding box center [733, 139] width 99 height 22
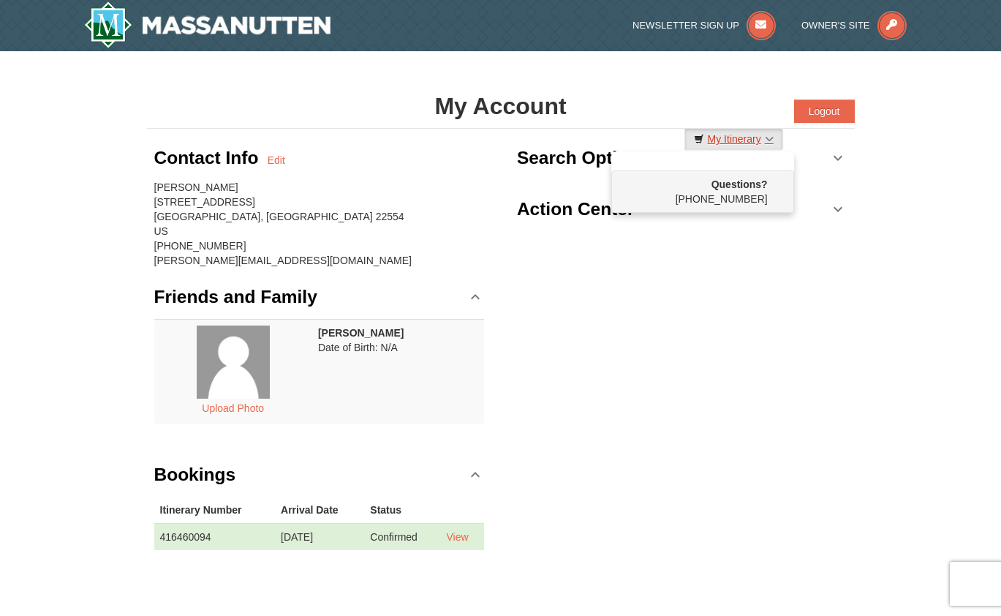
click at [770, 140] on link "My Itinerary" at bounding box center [733, 139] width 99 height 22
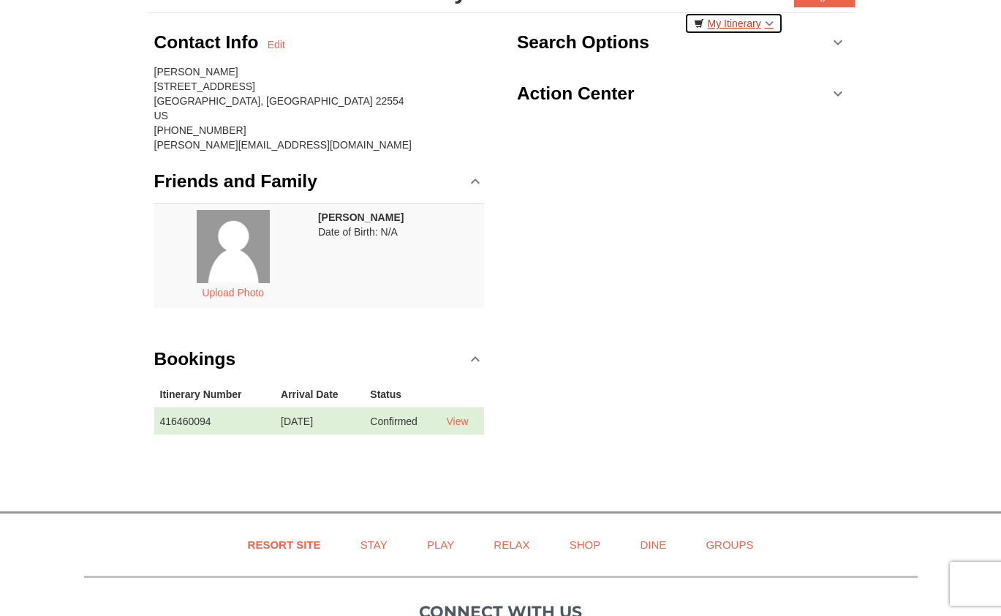
scroll to position [121, 0]
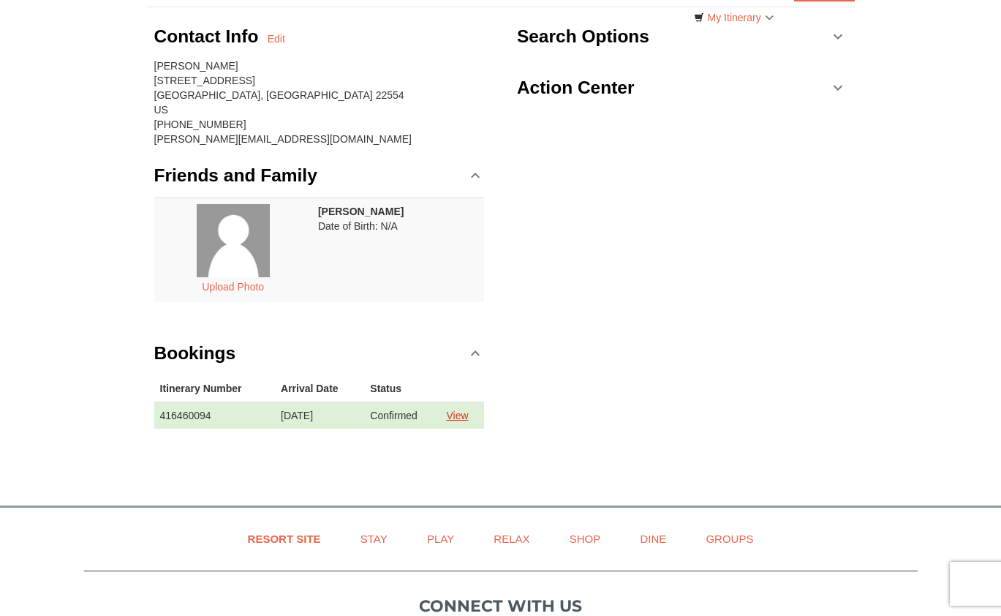
click at [464, 415] on link "View" at bounding box center [457, 416] width 22 height 12
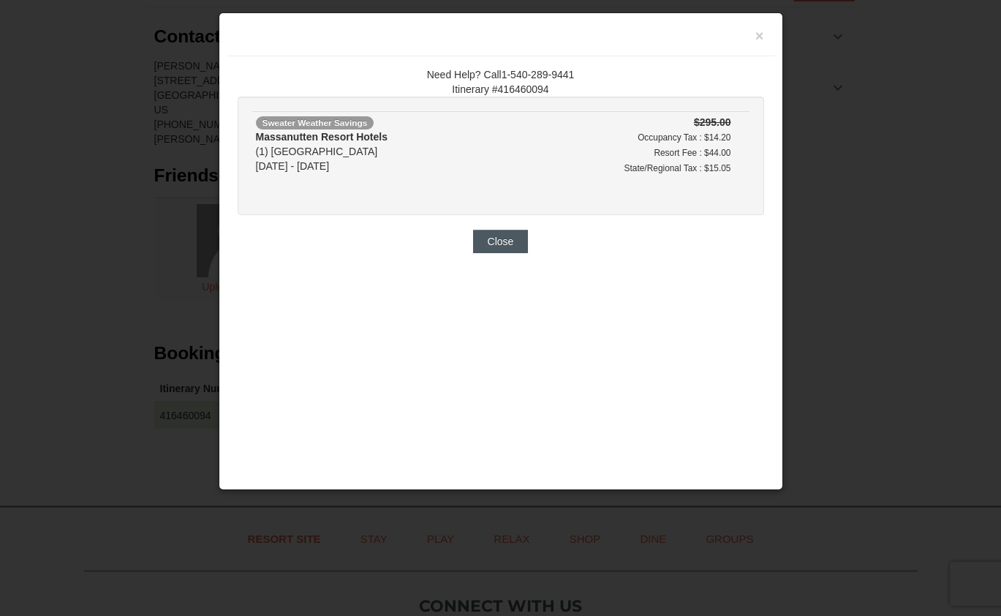
click at [501, 247] on button "Close" at bounding box center [501, 241] width 56 height 23
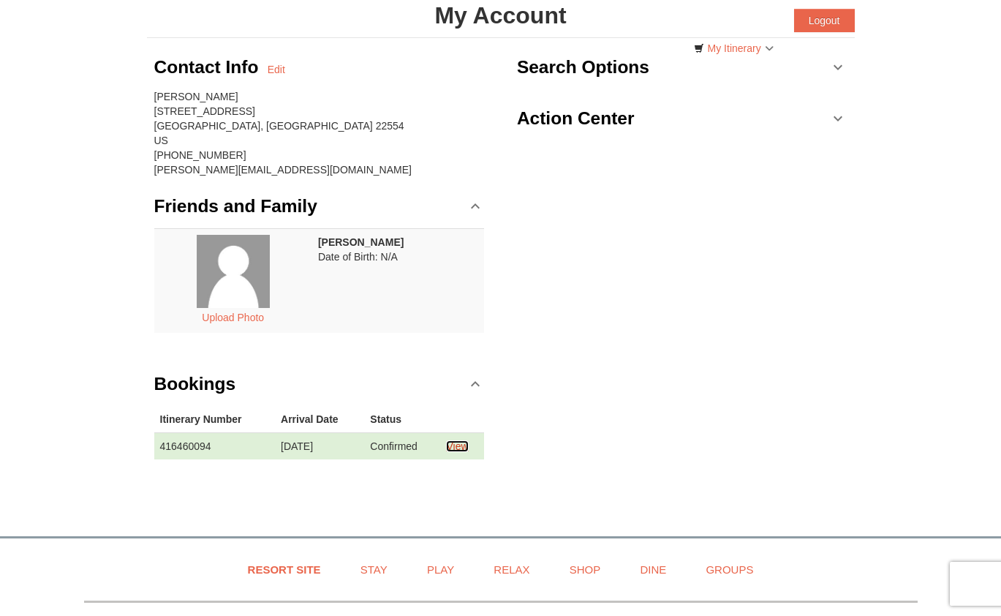
scroll to position [92, 1]
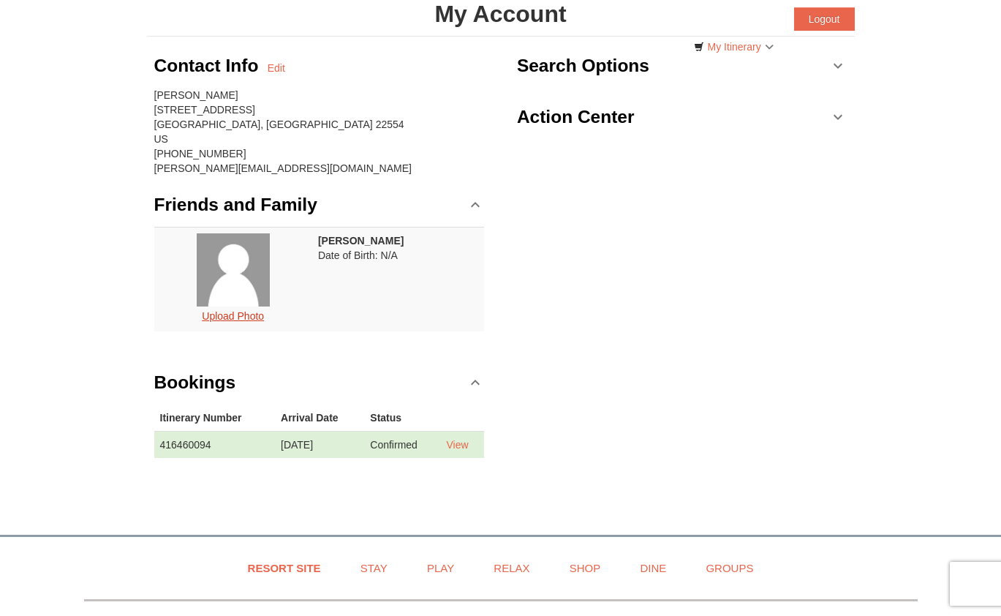
scroll to position [98, 0]
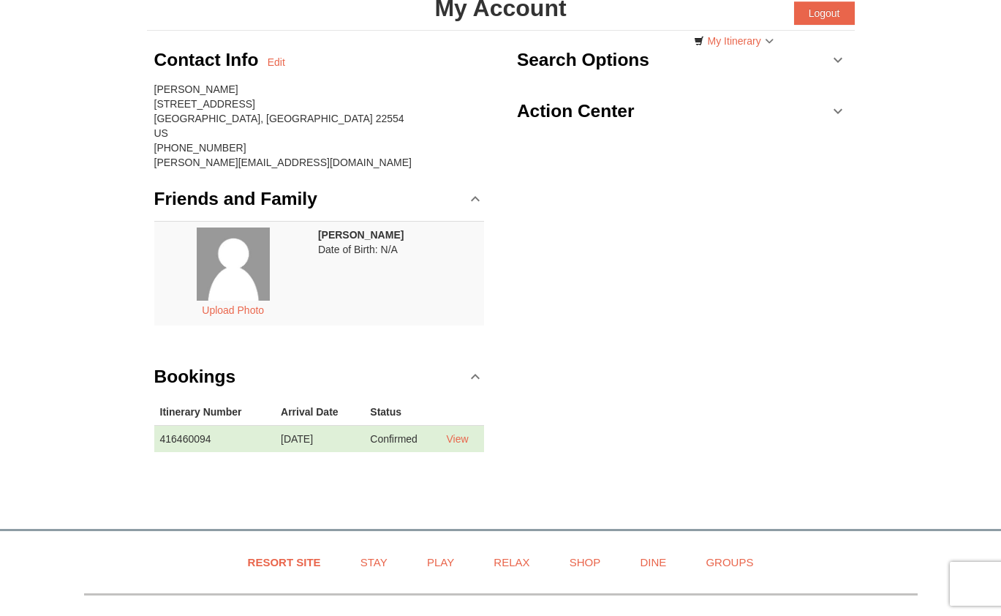
click at [475, 197] on link "Friends and Family" at bounding box center [319, 199] width 331 height 44
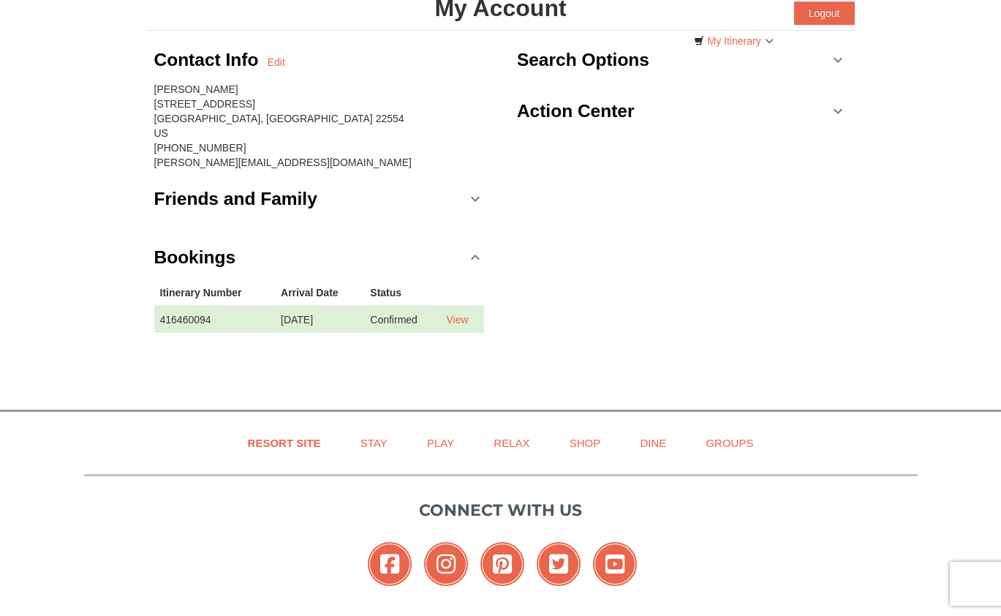
scroll to position [101, 1]
click at [476, 254] on link "Bookings" at bounding box center [319, 257] width 331 height 44
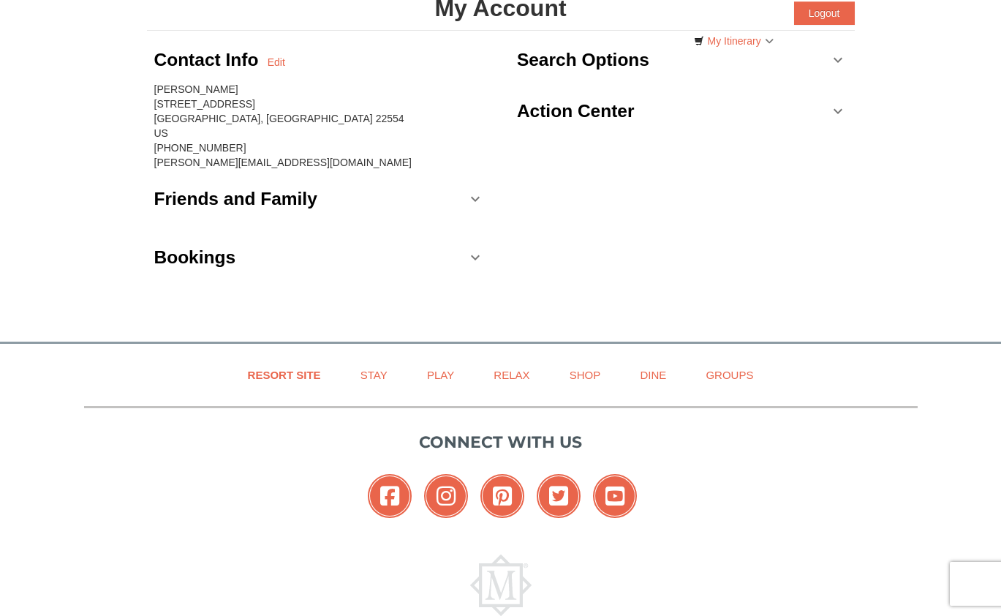
click at [476, 254] on link "Bookings" at bounding box center [319, 257] width 331 height 44
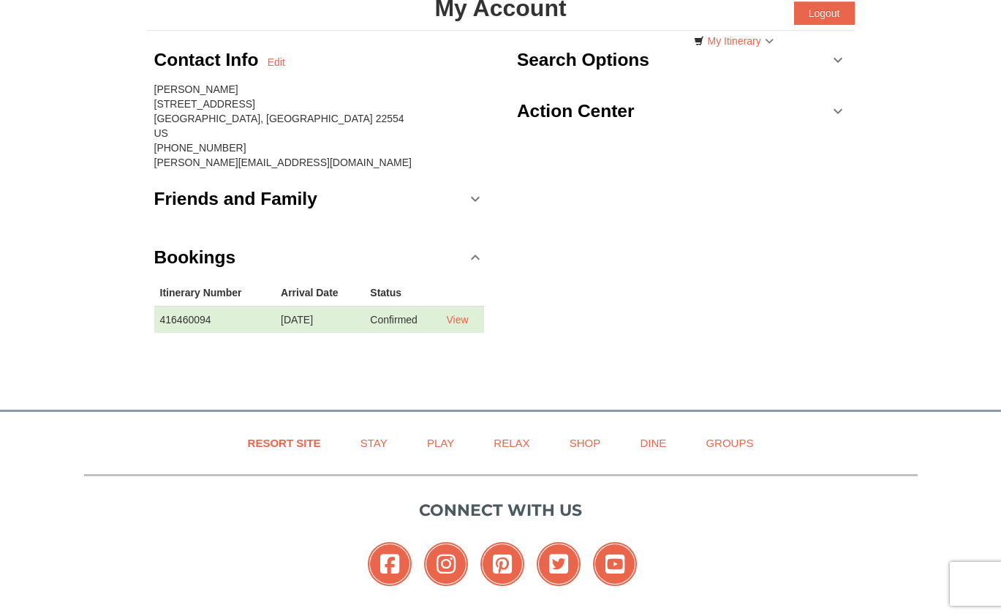
scroll to position [106, 1]
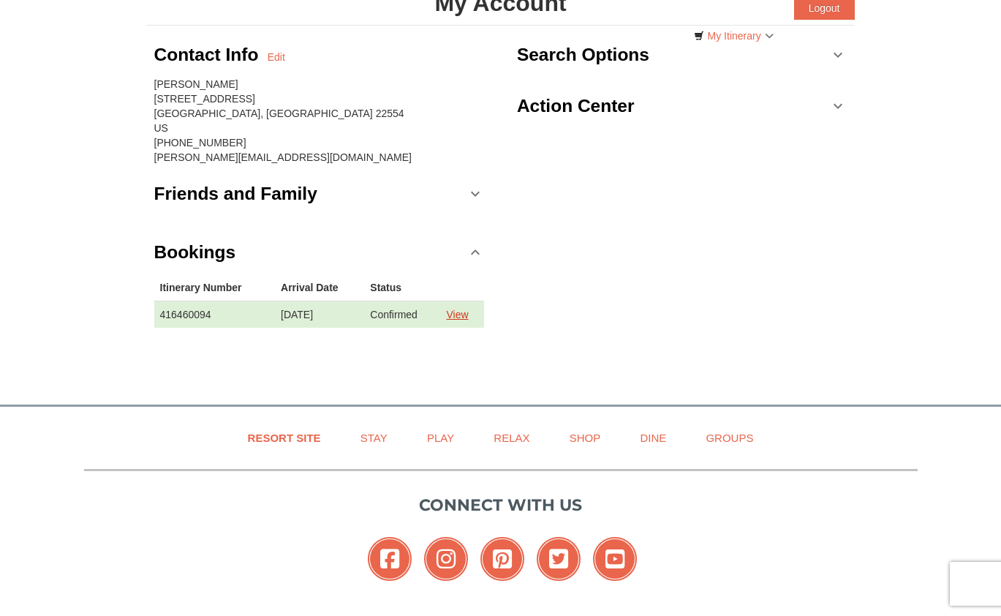
click at [466, 315] on link "View" at bounding box center [457, 315] width 22 height 12
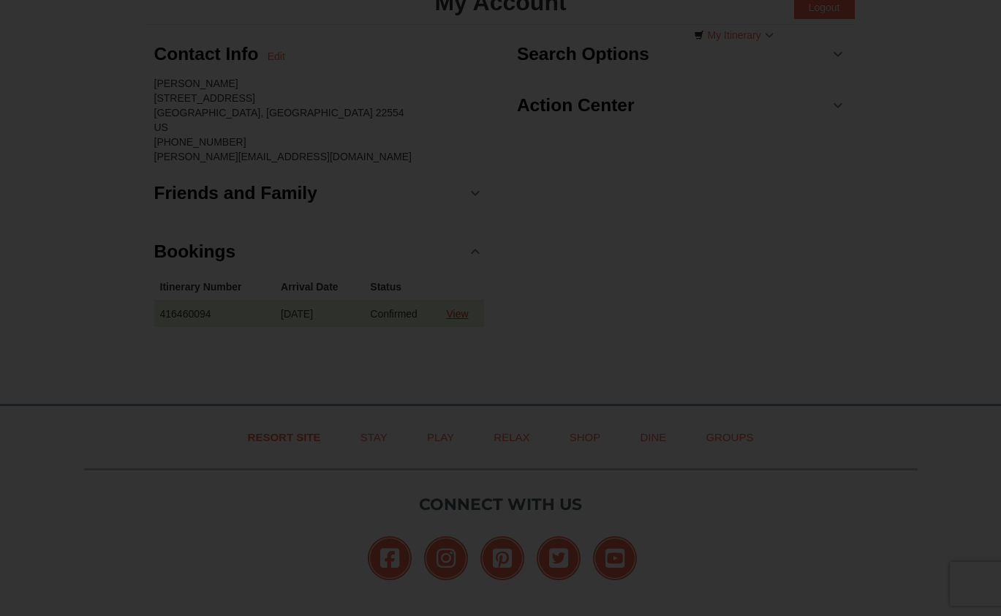
scroll to position [104, 0]
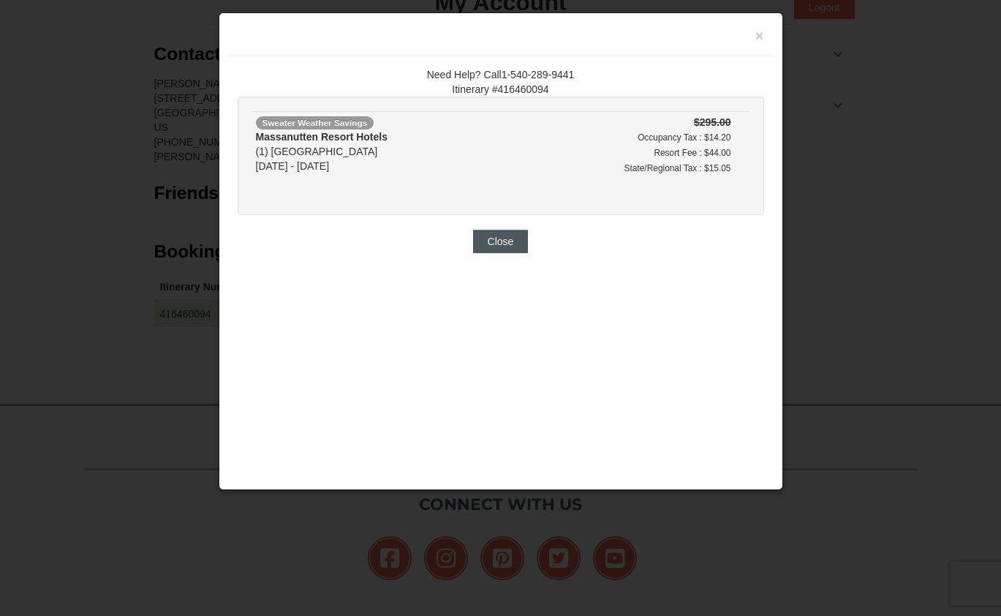
drag, startPoint x: 502, startPoint y: 239, endPoint x: 499, endPoint y: 250, distance: 11.2
click at [502, 239] on button "Close" at bounding box center [501, 241] width 56 height 23
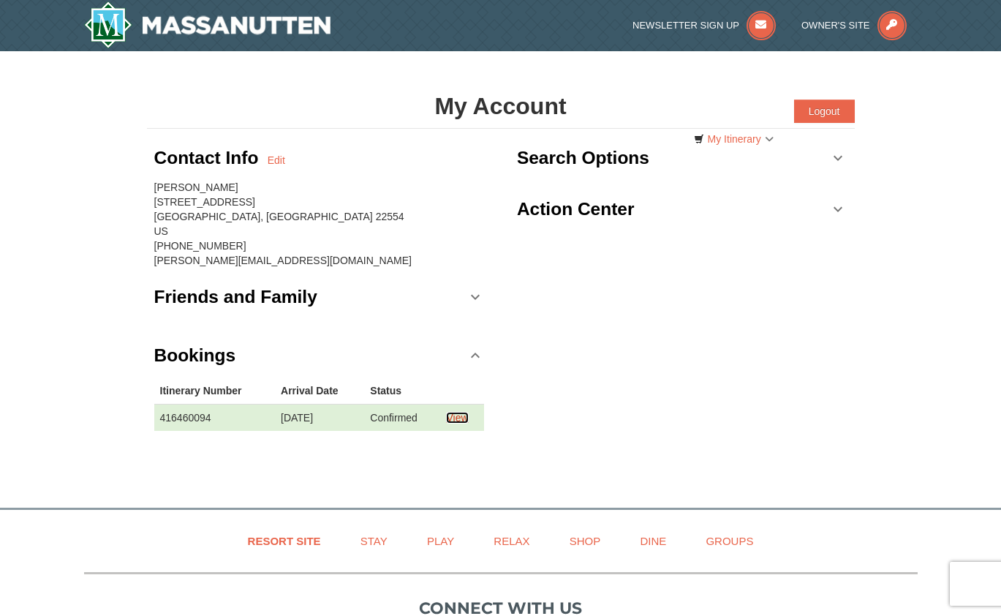
scroll to position [0, 0]
click at [835, 208] on link "Action Center" at bounding box center [682, 209] width 331 height 44
click at [839, 158] on link "Search Options" at bounding box center [682, 158] width 331 height 44
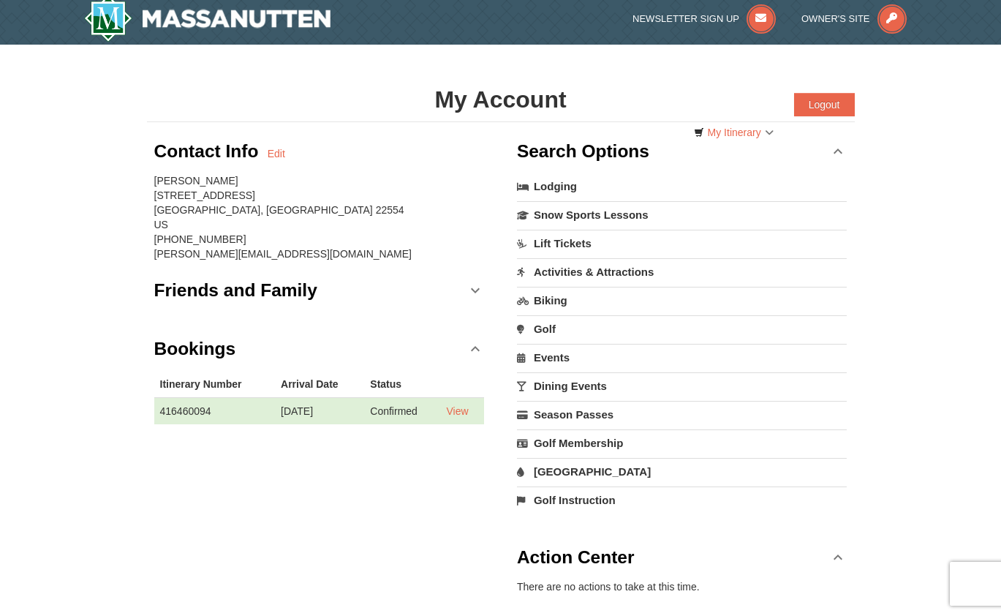
scroll to position [10, 0]
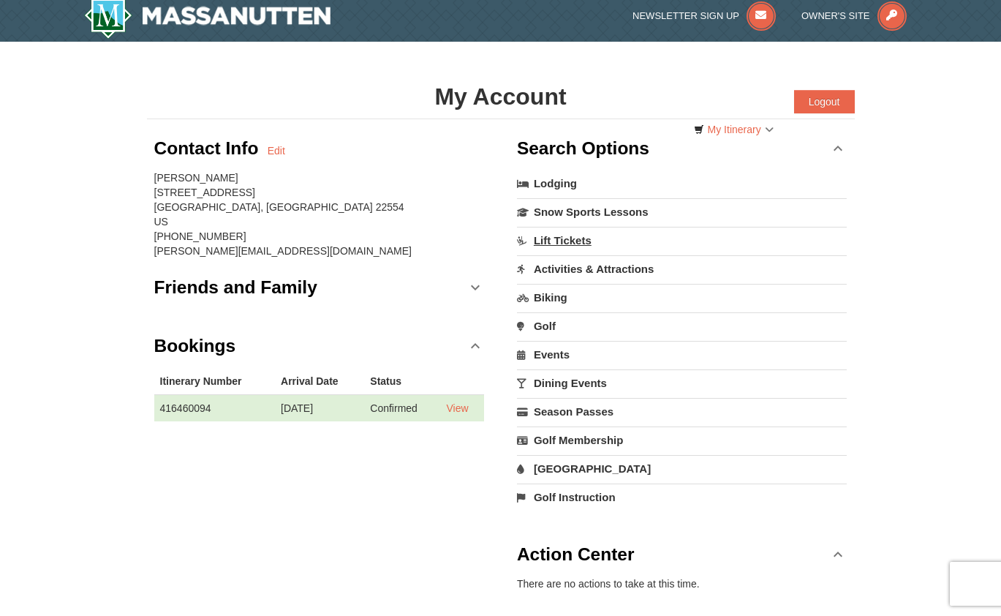
click at [559, 235] on link "Lift Tickets" at bounding box center [682, 240] width 331 height 27
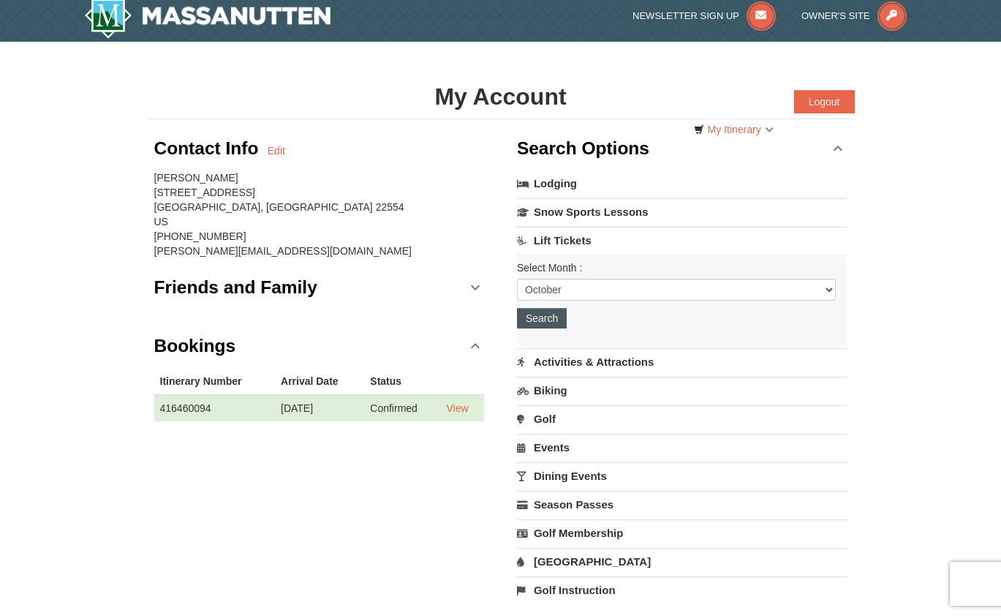
click at [537, 319] on button "Search" at bounding box center [542, 318] width 50 height 20
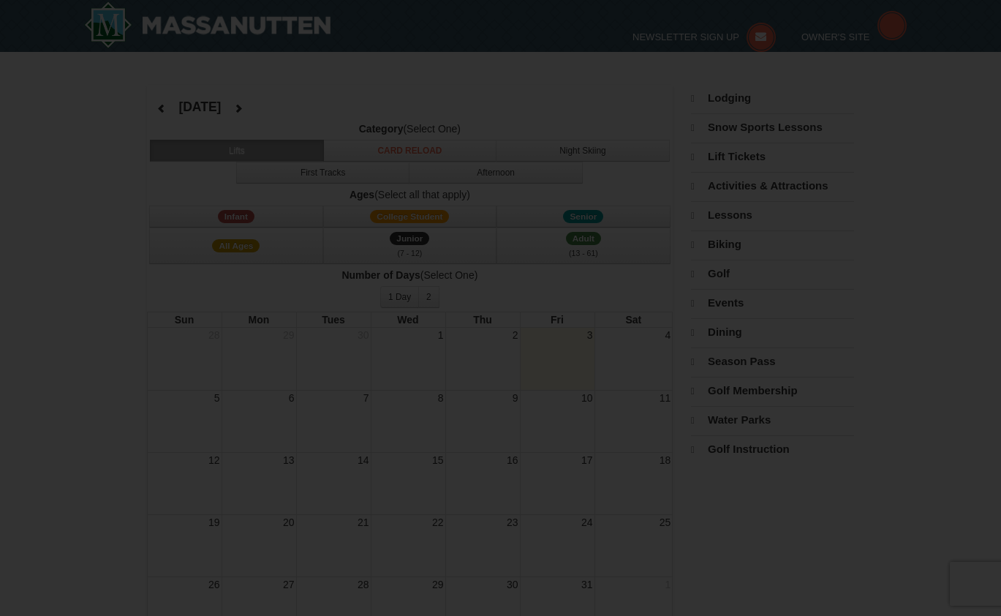
select select "10"
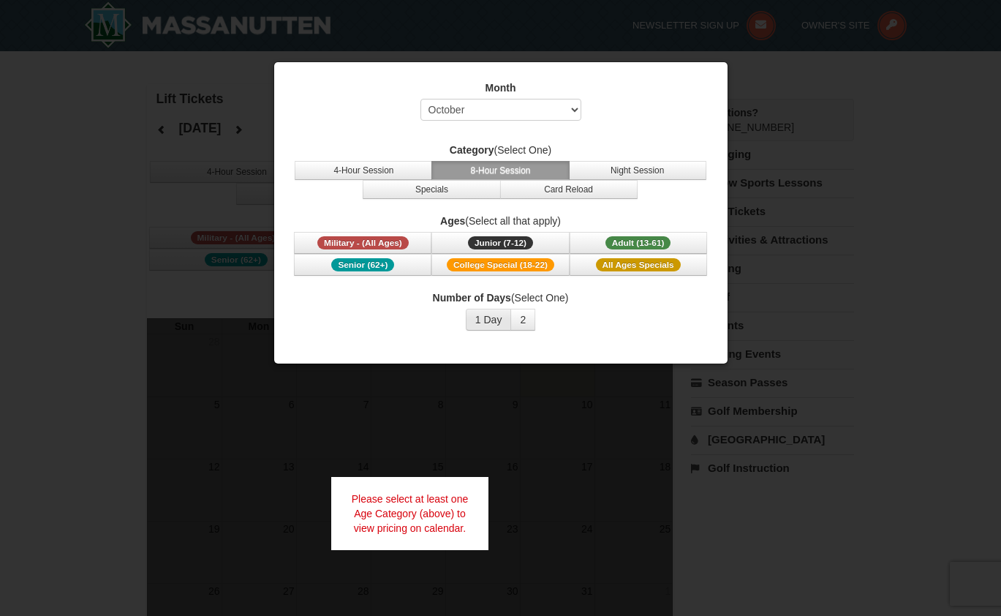
click at [483, 320] on button "1 Day" at bounding box center [489, 320] width 46 height 22
click at [447, 189] on button "Specials" at bounding box center [431, 189] width 137 height 19
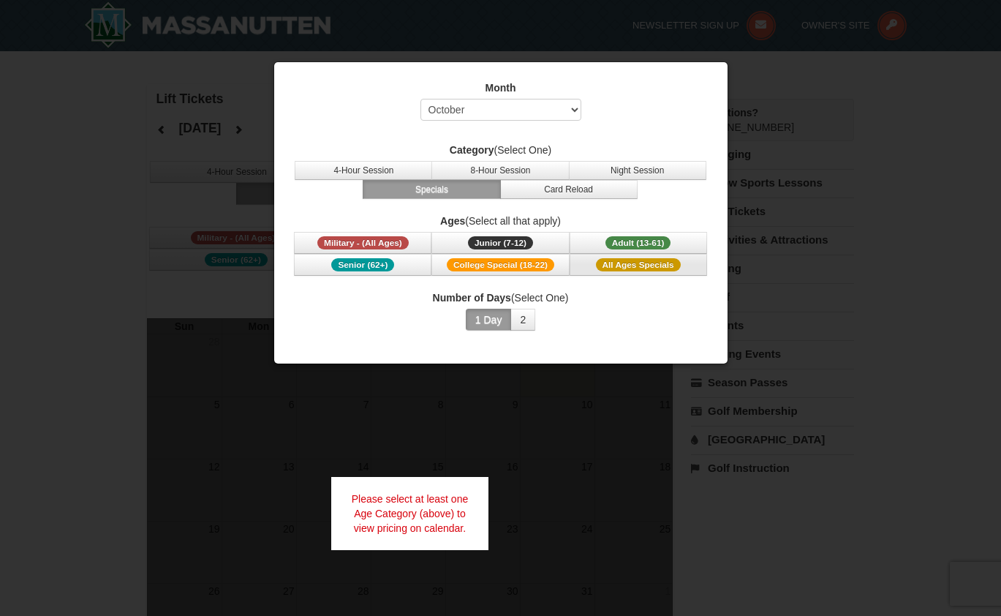
click at [638, 242] on span "Adult (13-61)" at bounding box center [639, 242] width 66 height 13
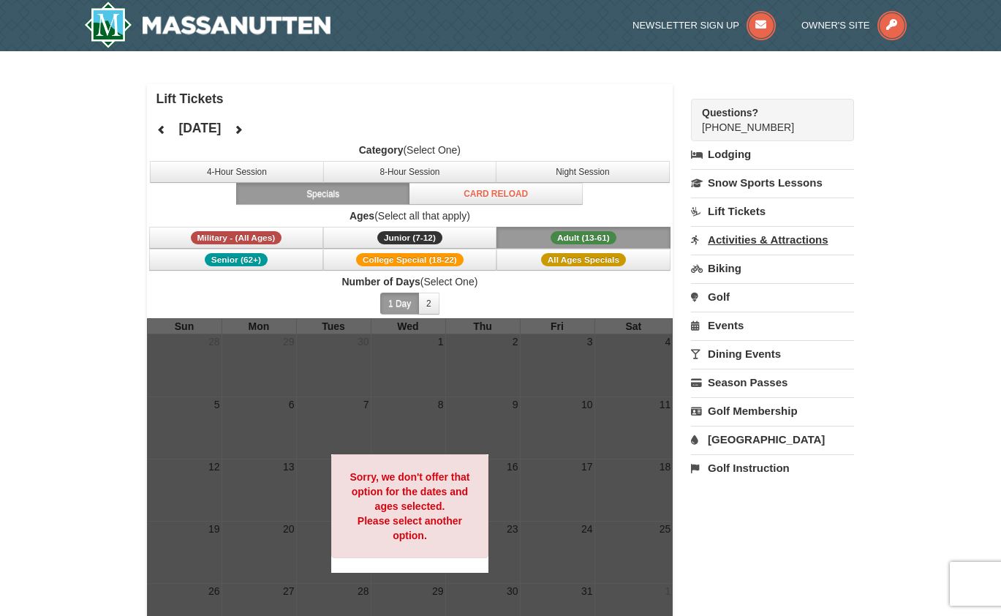
click at [754, 240] on link "Activities & Attractions" at bounding box center [772, 239] width 163 height 27
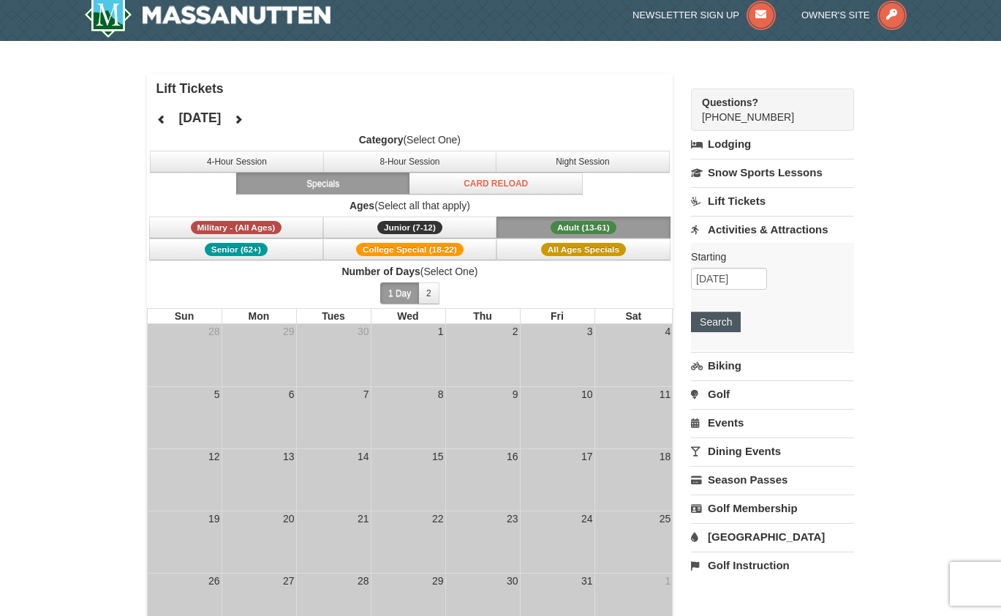
scroll to position [9, 0]
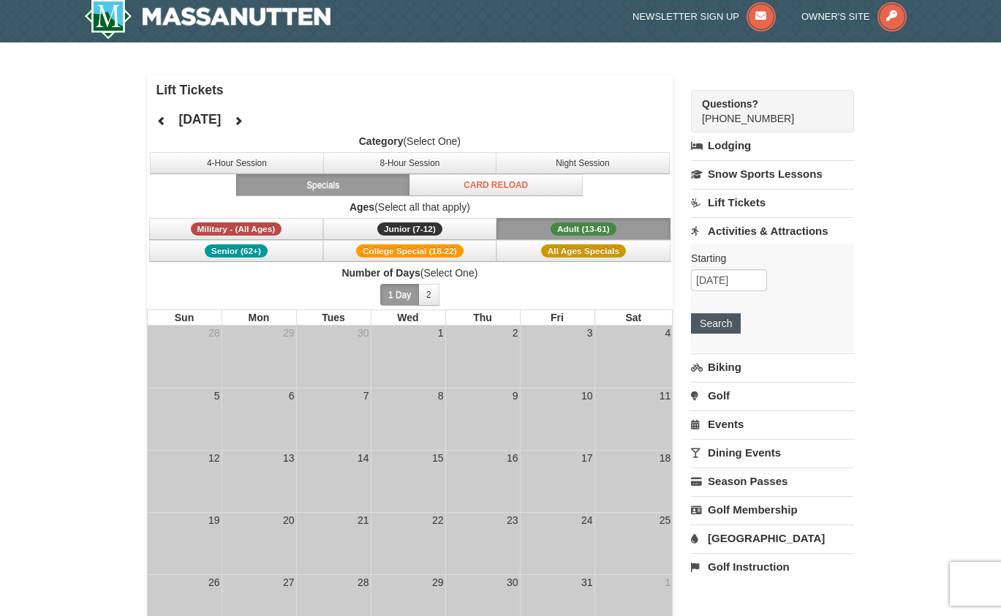
click at [712, 317] on button "Search" at bounding box center [716, 323] width 50 height 20
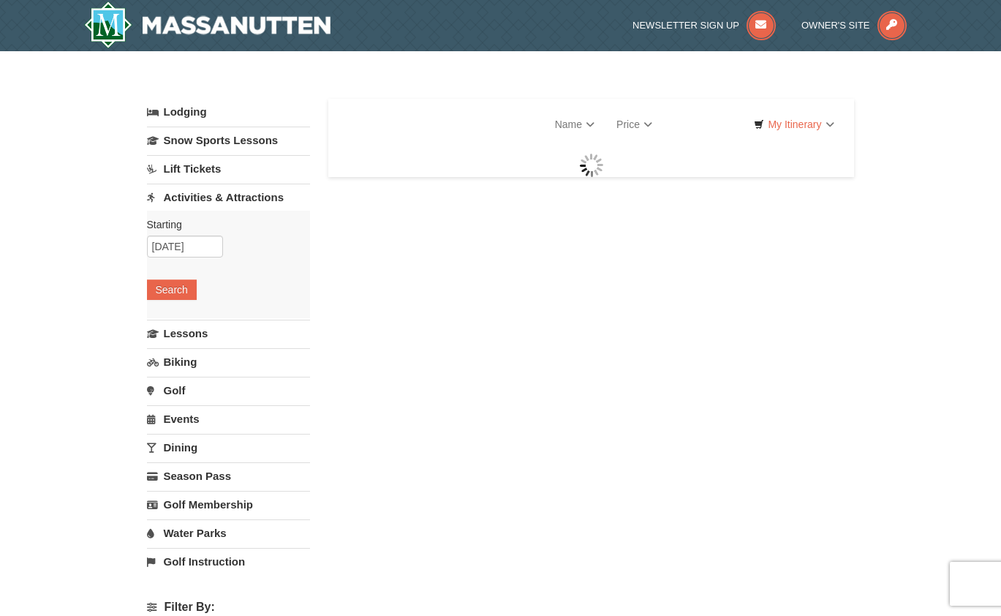
select select "10"
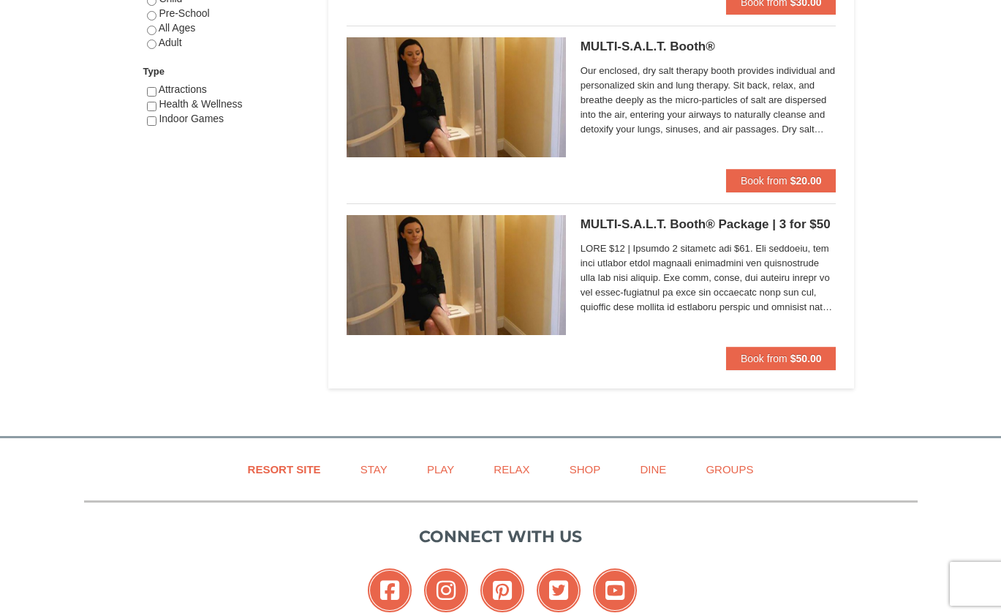
scroll to position [846, 0]
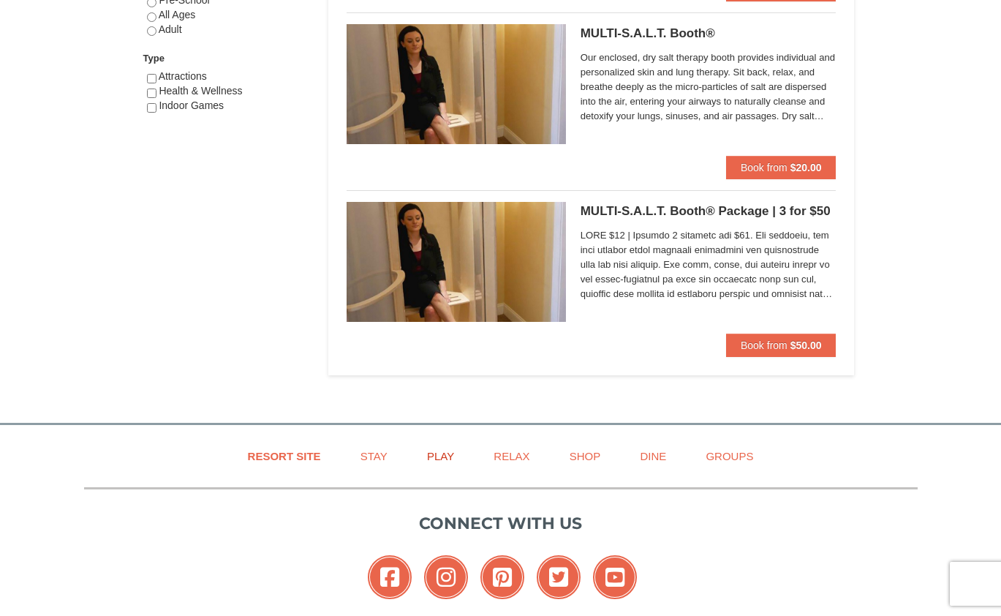
click at [431, 452] on link "Play" at bounding box center [441, 456] width 64 height 33
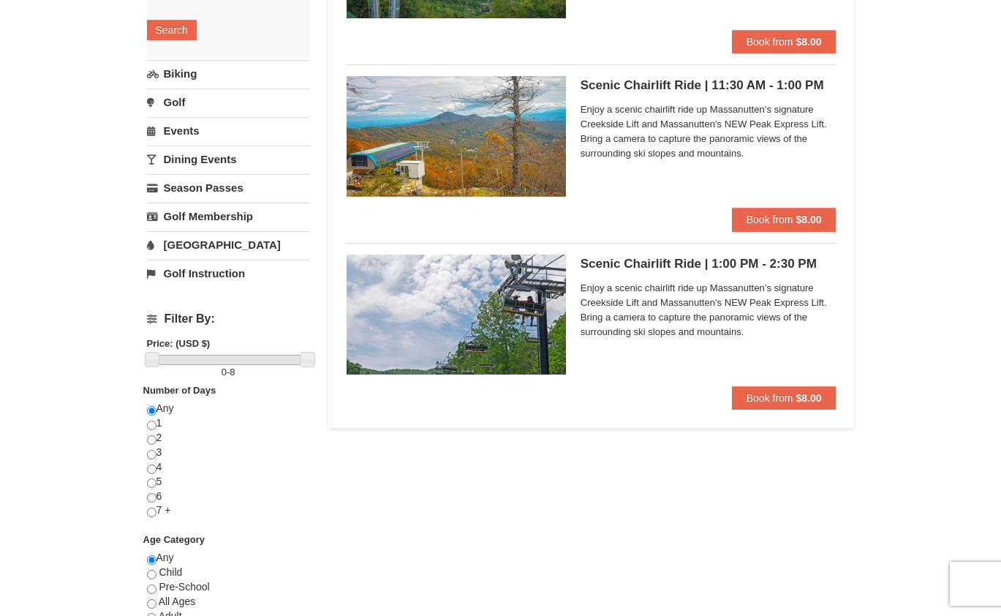
scroll to position [260, 0]
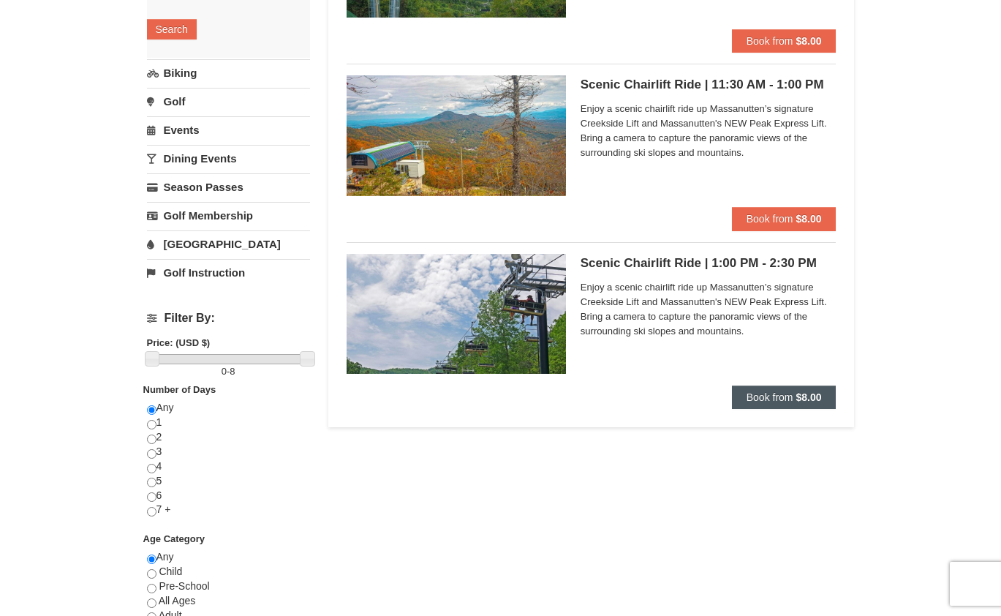
click at [784, 398] on span "Book from" at bounding box center [770, 397] width 47 height 12
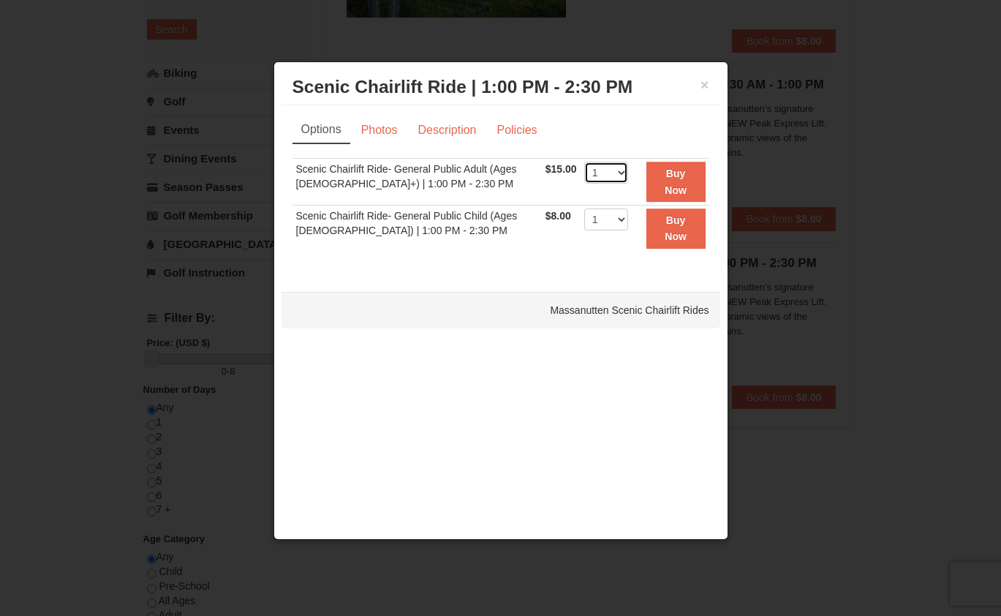
select select "2"
click at [385, 133] on link "Photos" at bounding box center [380, 130] width 56 height 28
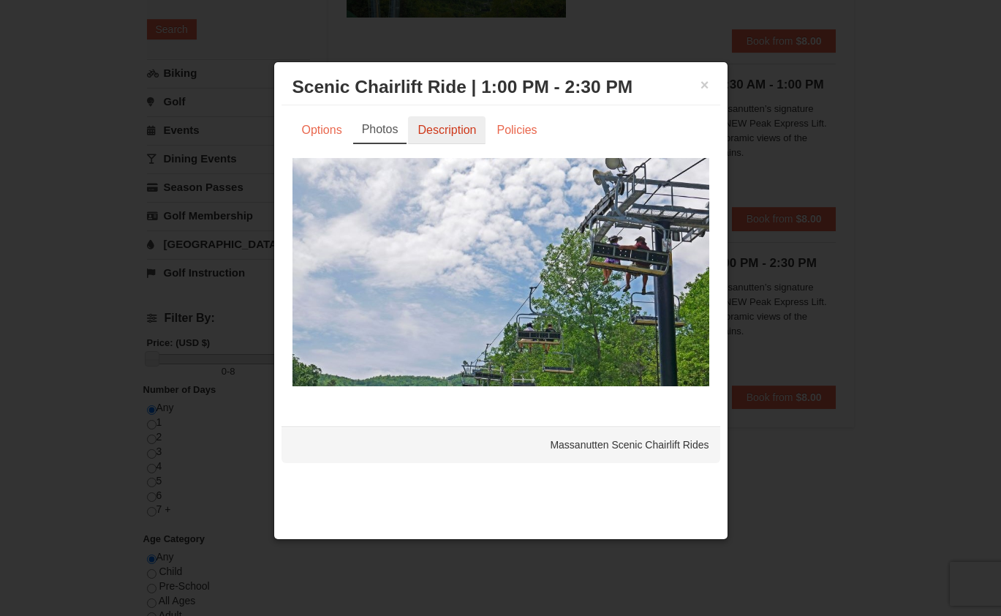
scroll to position [257, 1]
click at [441, 132] on link "Description" at bounding box center [447, 130] width 78 height 28
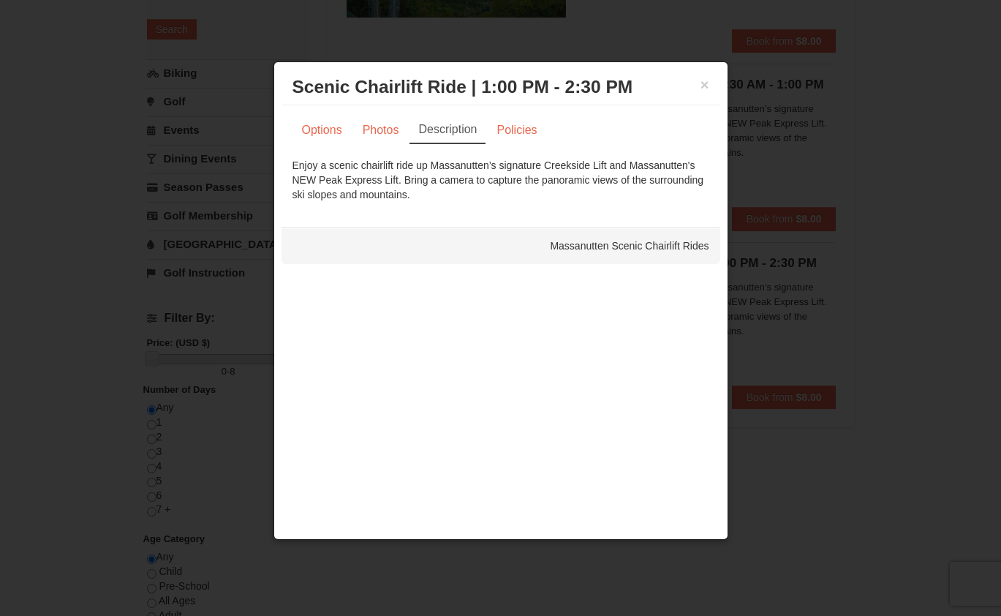
scroll to position [263, 0]
click at [503, 137] on link "Policies" at bounding box center [516, 130] width 59 height 28
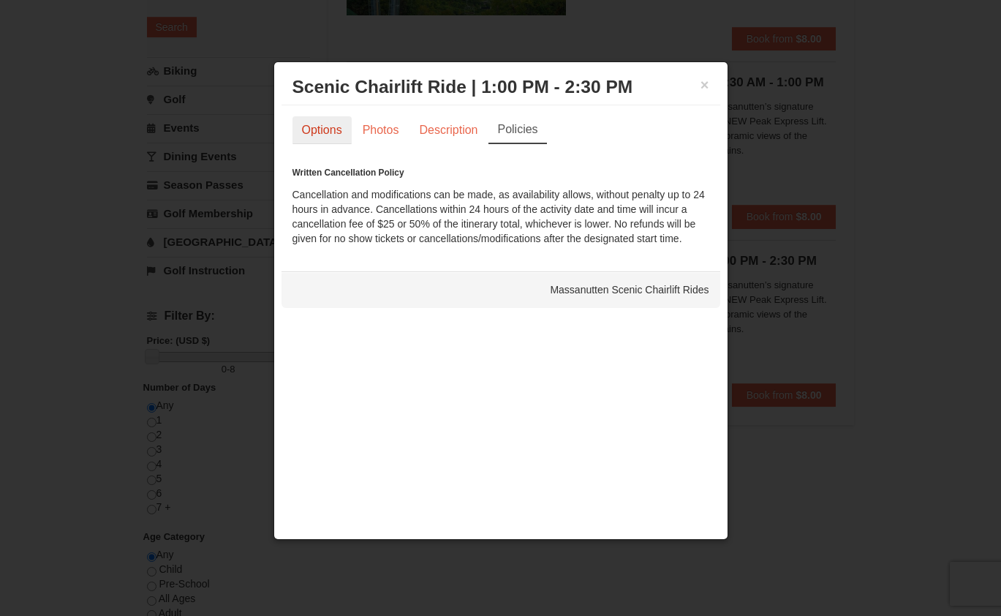
click at [323, 134] on link "Options" at bounding box center [322, 130] width 59 height 28
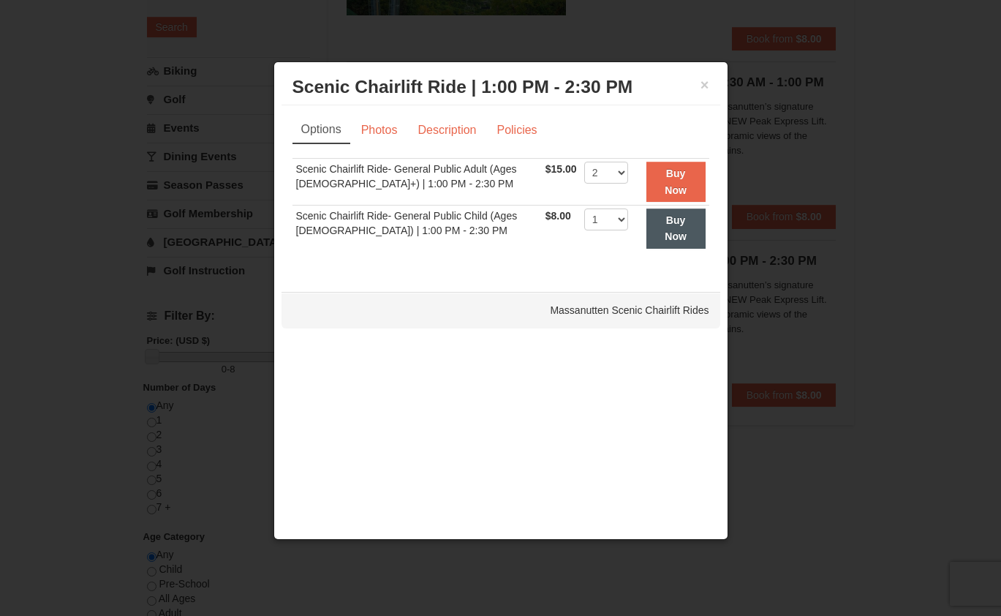
click at [683, 181] on button "Buy Now" at bounding box center [675, 182] width 59 height 40
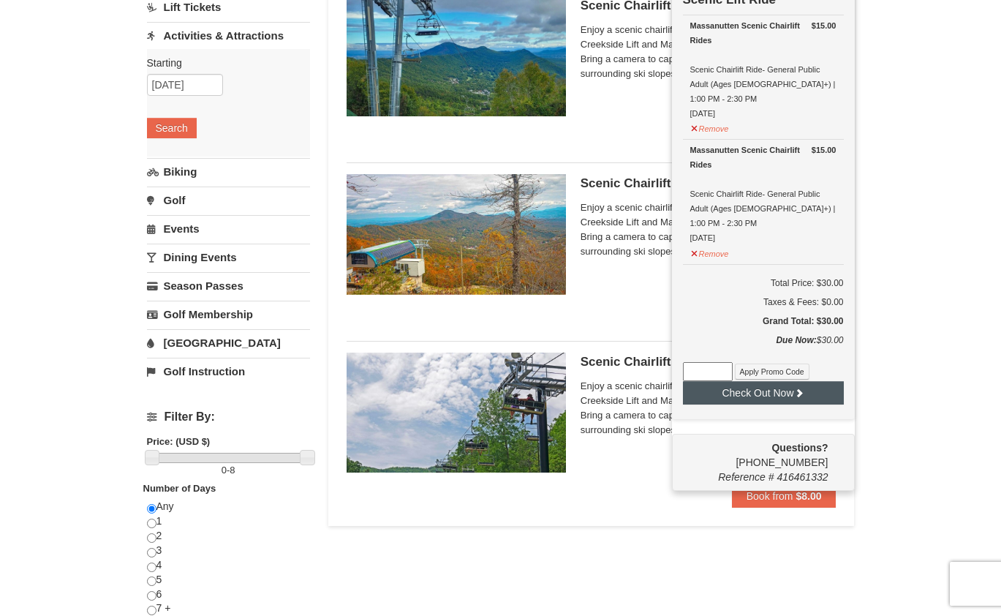
scroll to position [160, 0]
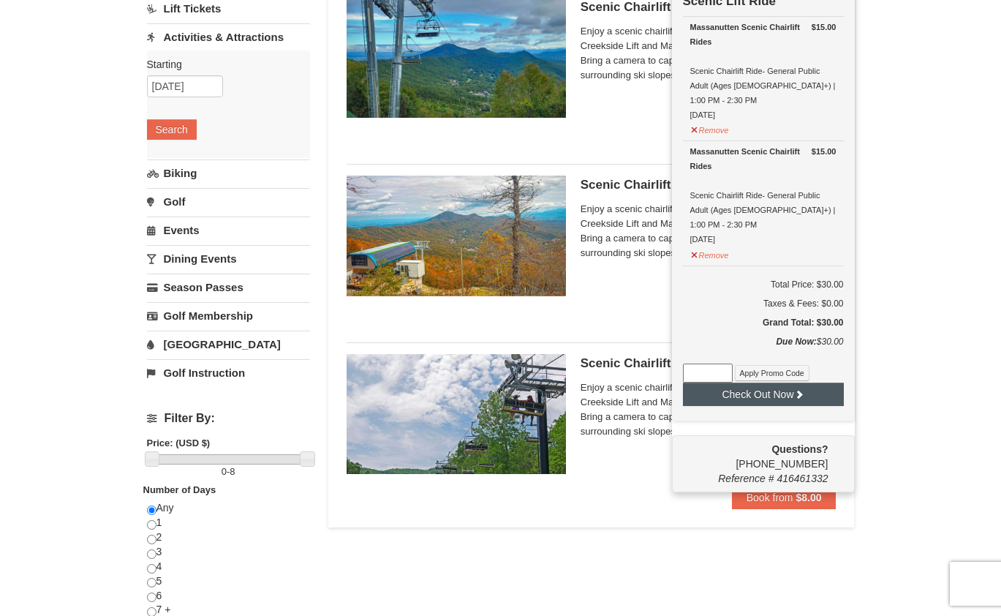
click at [769, 382] on button "Check Out Now" at bounding box center [763, 393] width 161 height 23
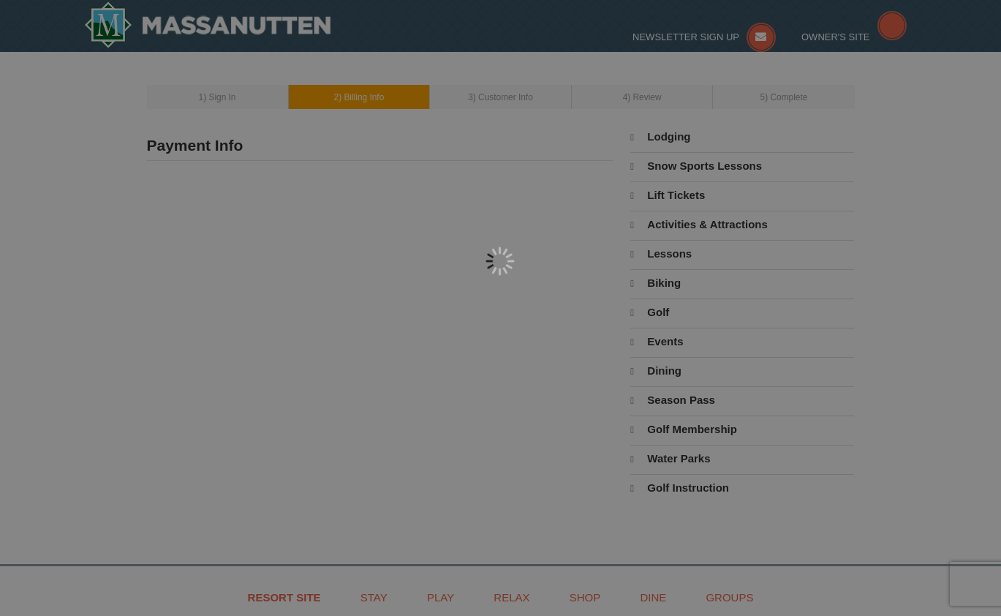
type input "[STREET_ADDRESS]"
type input "[PERSON_NAME]"
type input "22554"
type input "571"
type input "455"
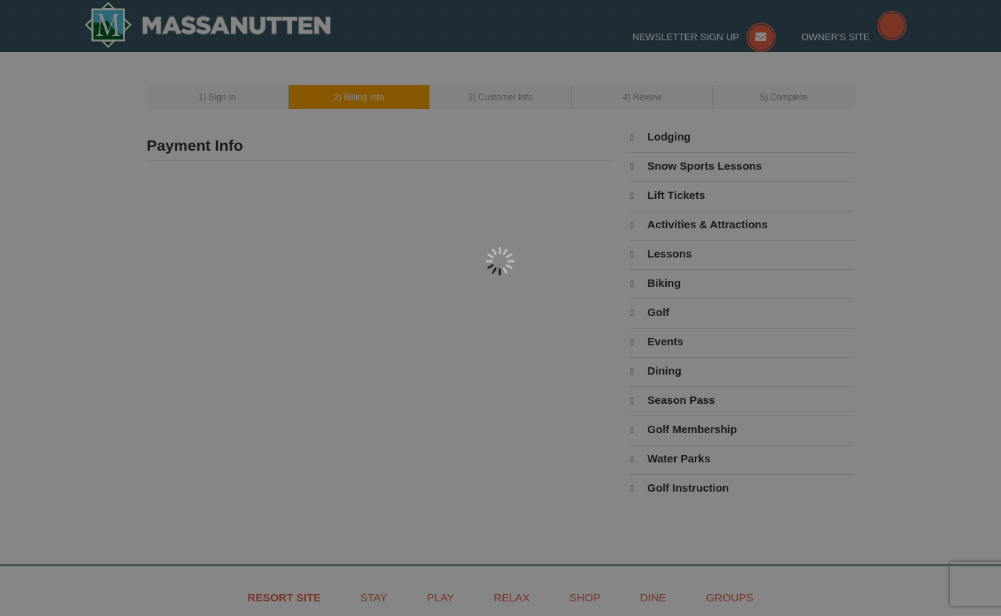
type input "2586"
type input "[PERSON_NAME][EMAIL_ADDRESS][DOMAIN_NAME]"
select select "VA"
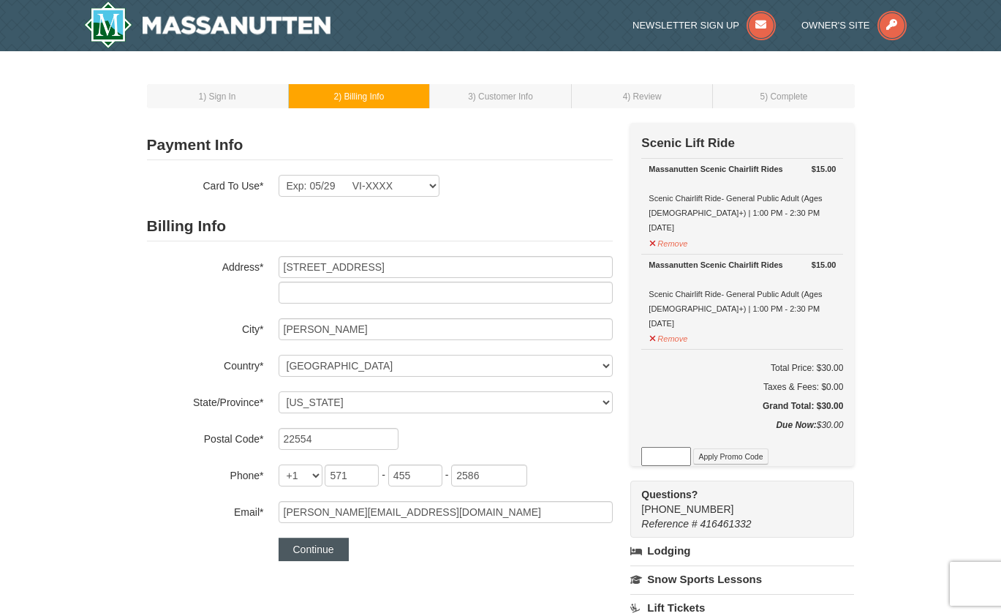
click at [322, 547] on button "Continue" at bounding box center [314, 549] width 70 height 23
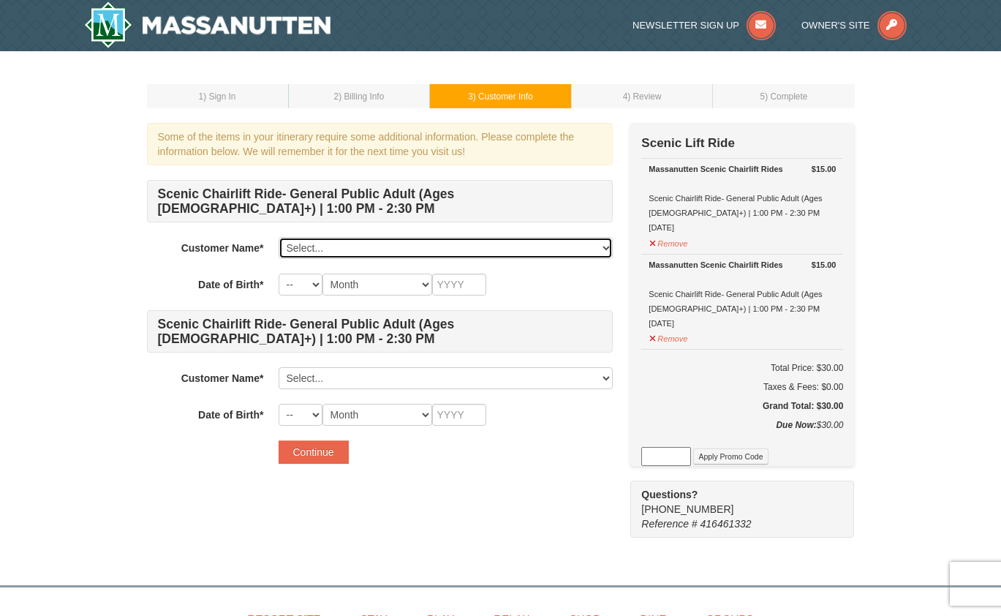
select select "28330910"
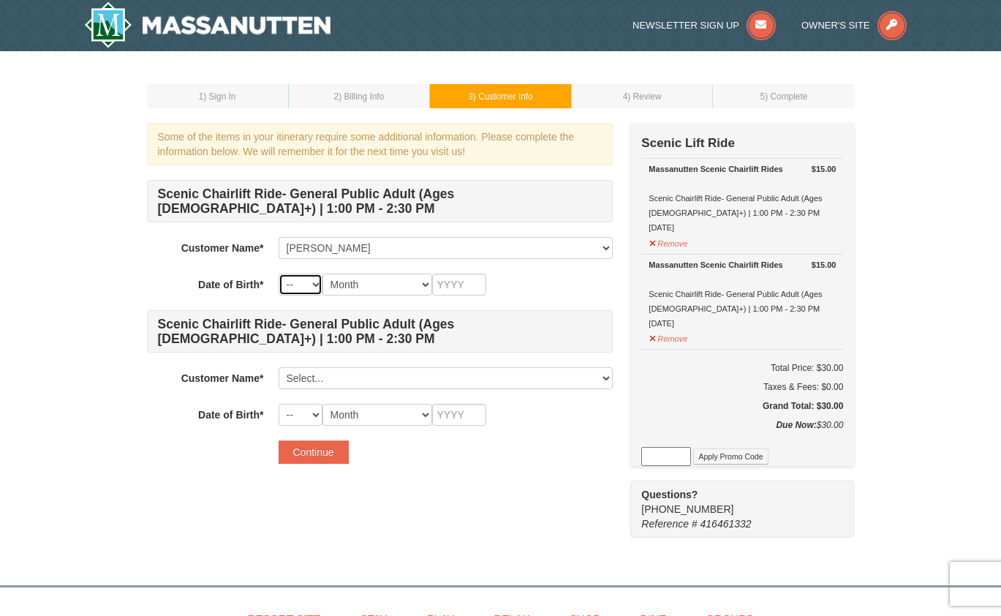
select select "01"
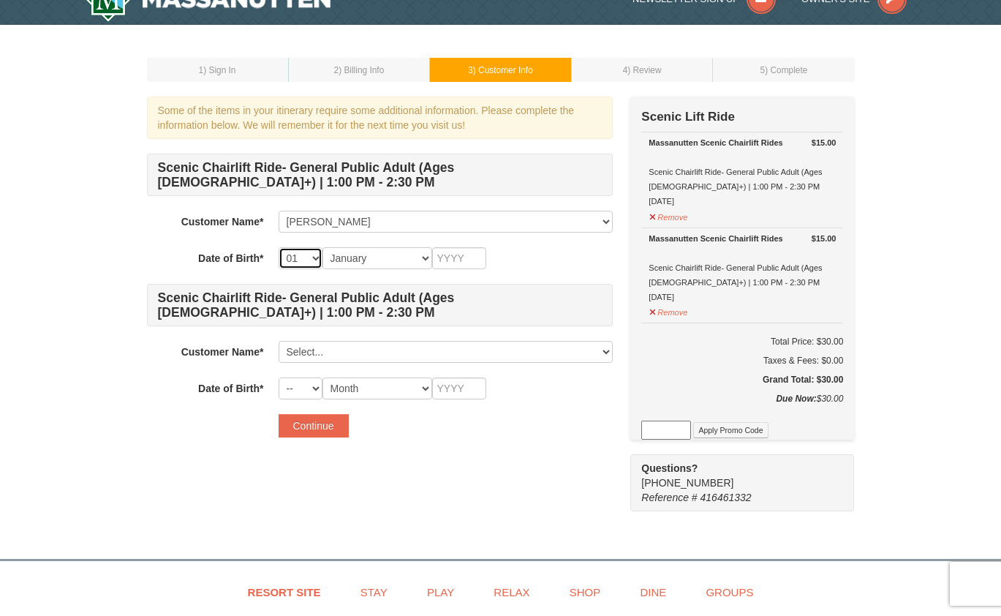
select select "25"
click at [464, 255] on input "text" at bounding box center [459, 258] width 54 height 22
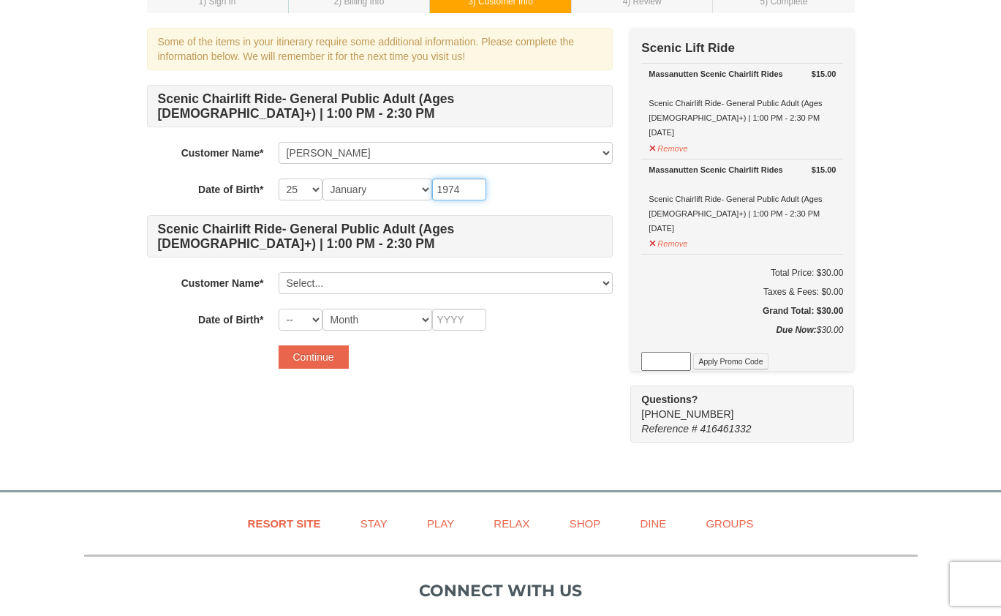
scroll to position [94, 0]
type input "1974"
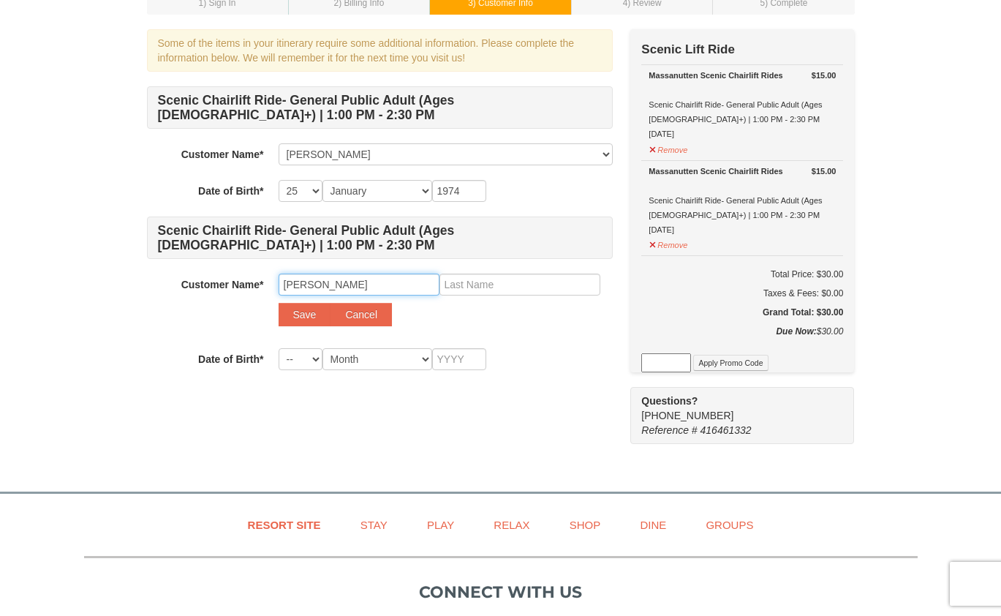
type input "Tyjuan"
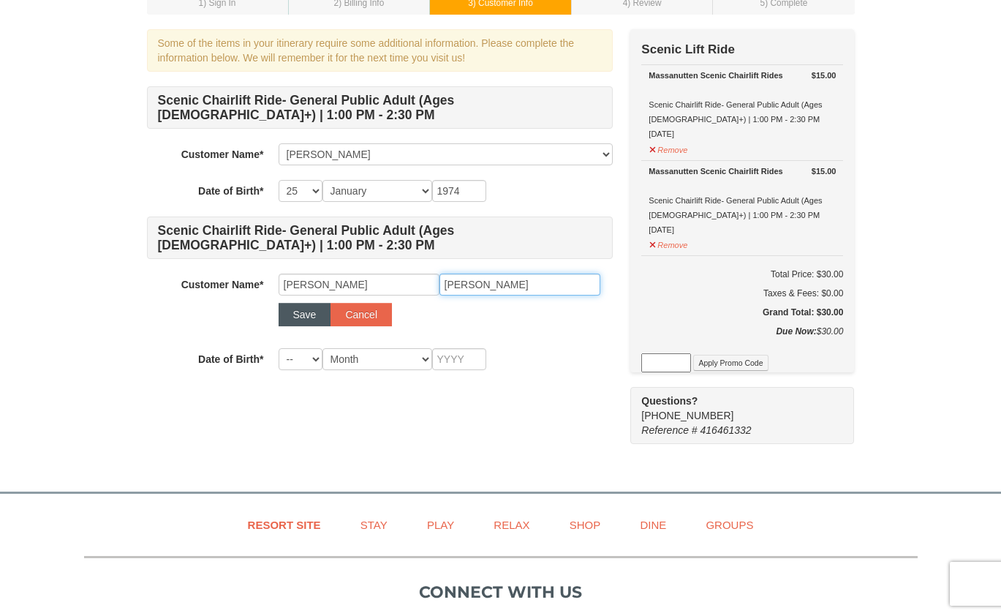
type input "Williams"
click at [299, 315] on button "Save" at bounding box center [305, 314] width 53 height 23
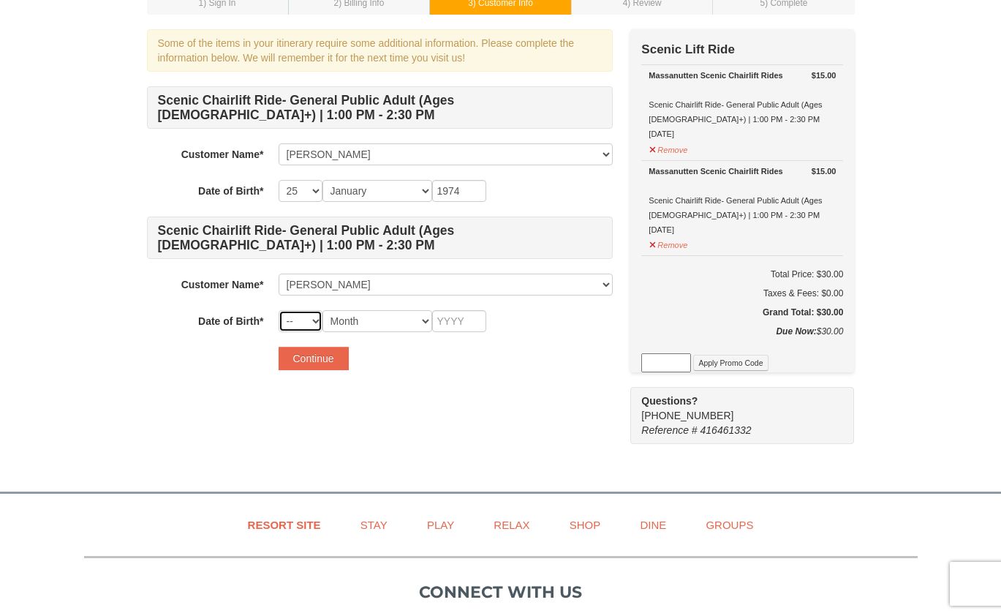
select select "30"
select select "09"
click at [456, 323] on input "text" at bounding box center [459, 321] width 54 height 22
type input "1973"
click at [465, 422] on div "Some of the items in your itinerary require some additional information. Please…" at bounding box center [501, 236] width 708 height 415
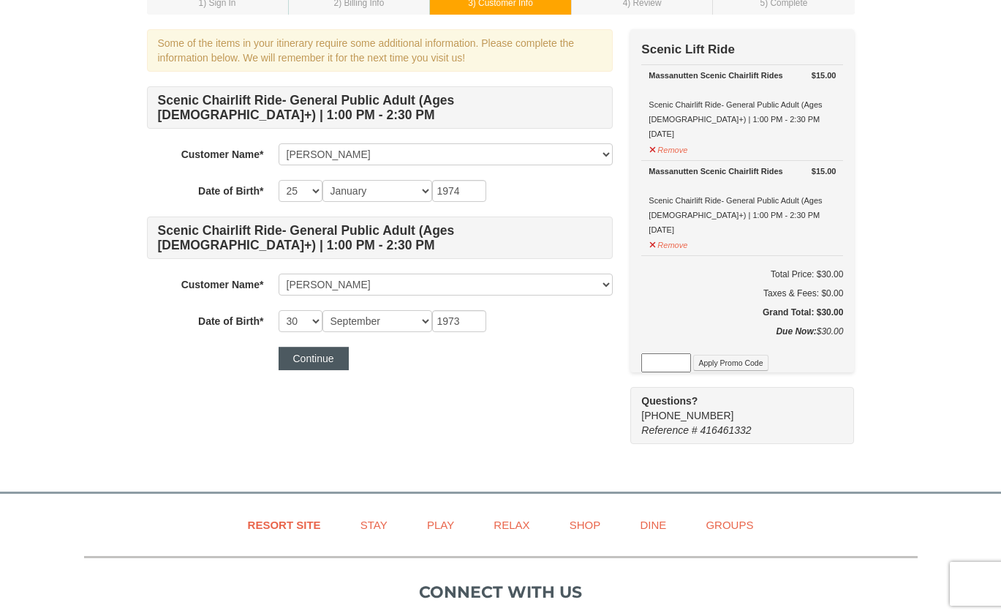
click at [312, 361] on button "Continue" at bounding box center [314, 358] width 70 height 23
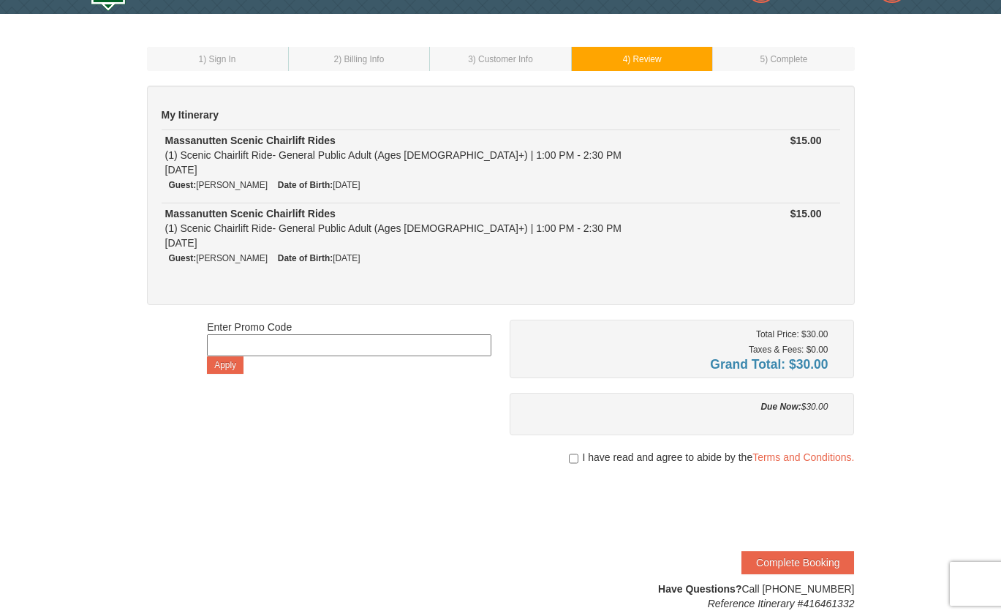
scroll to position [38, 0]
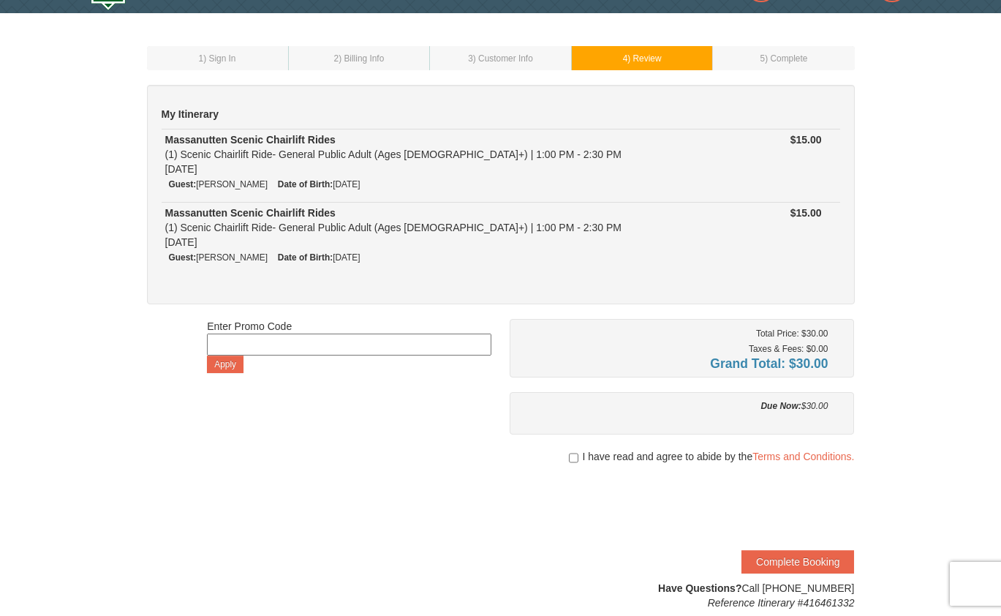
click at [572, 456] on input "checkbox" at bounding box center [574, 458] width 10 height 12
checkbox input "true"
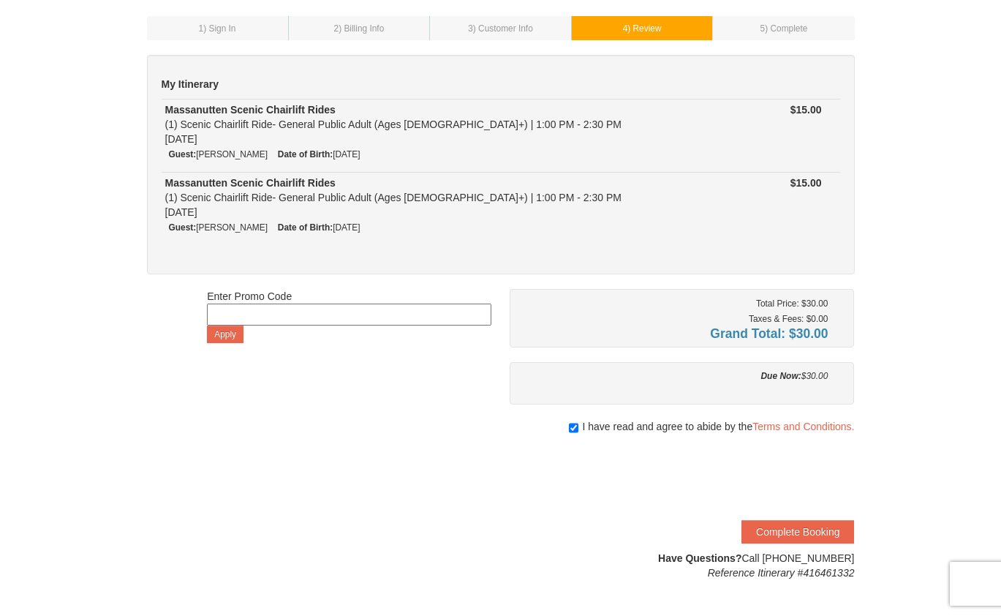
scroll to position [99, 0]
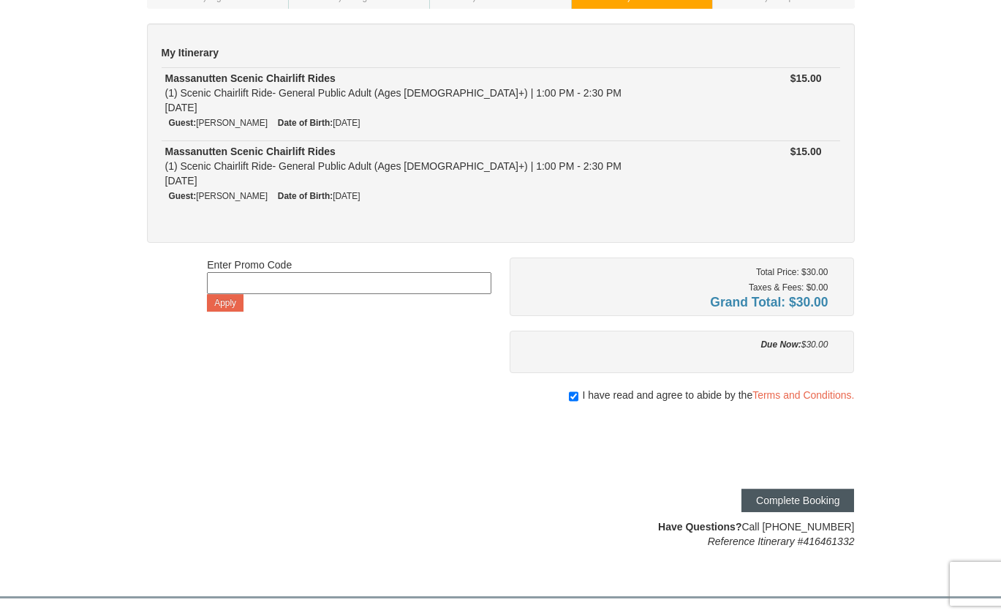
click at [823, 502] on button "Complete Booking" at bounding box center [798, 500] width 113 height 23
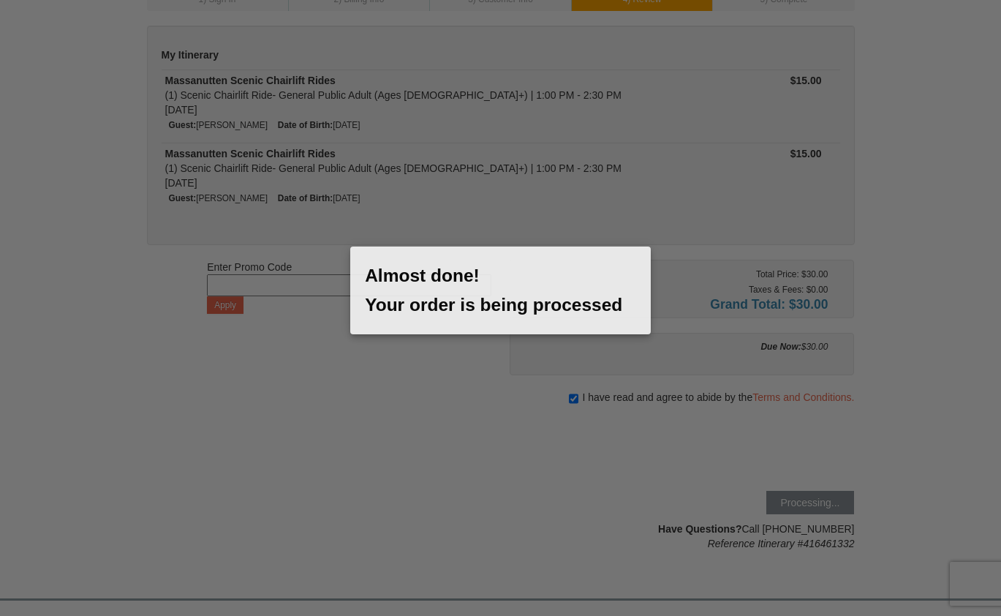
scroll to position [95, 0]
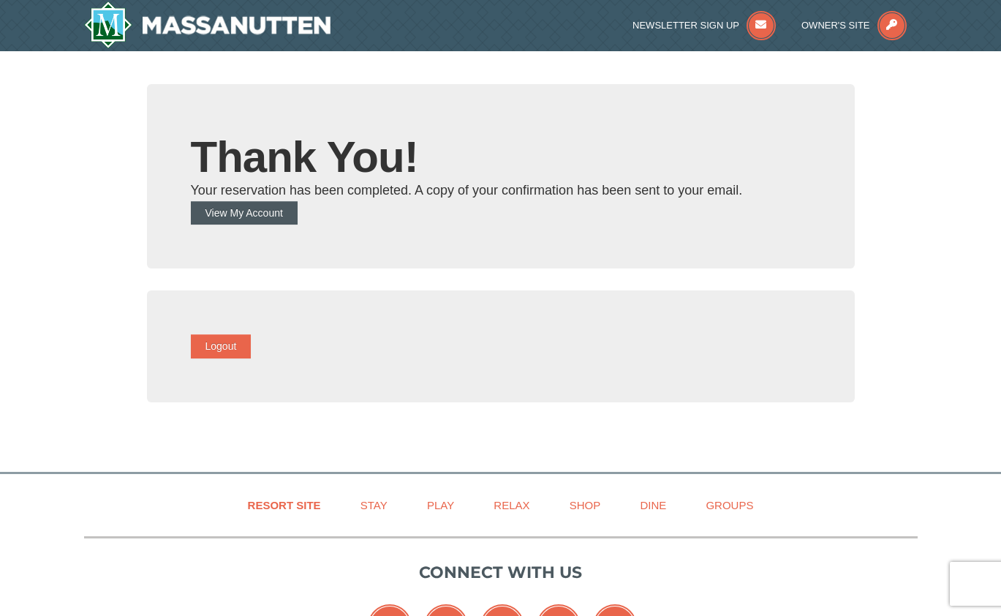
click at [264, 206] on button "View My Account" at bounding box center [244, 212] width 107 height 23
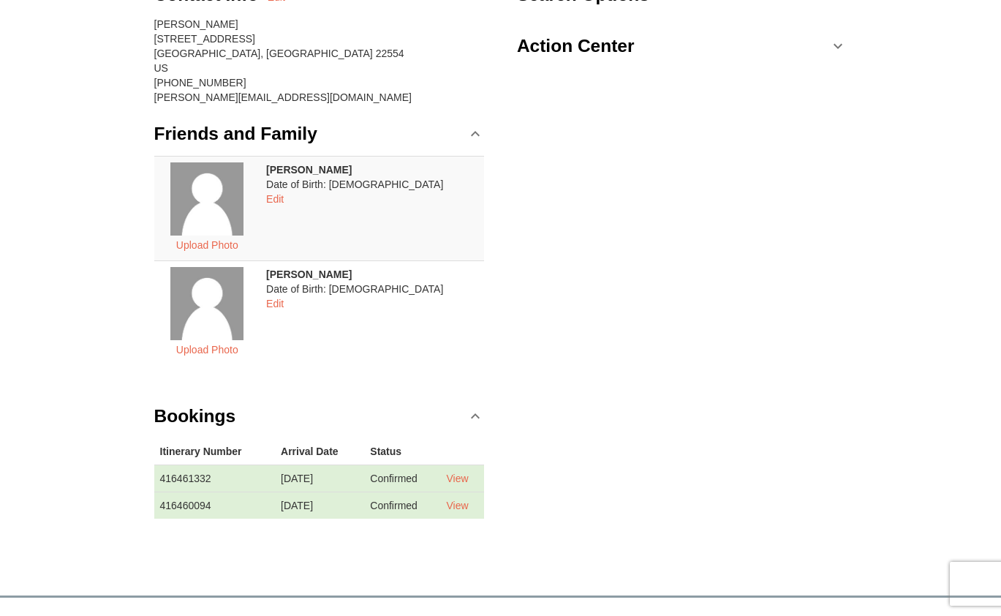
scroll to position [165, 0]
click at [458, 475] on link "View" at bounding box center [457, 477] width 22 height 12
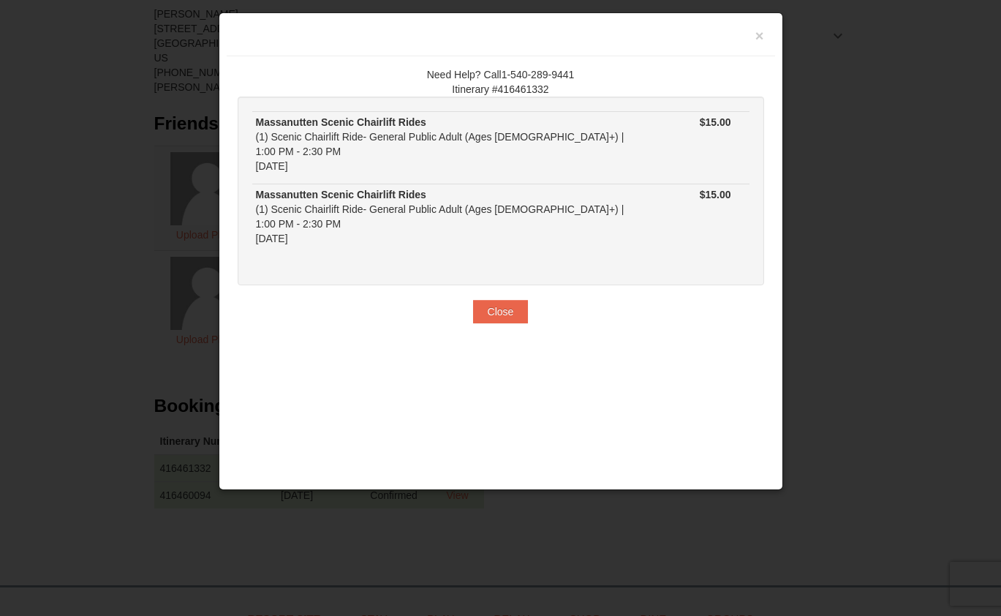
scroll to position [173, 0]
click at [502, 300] on button "Close" at bounding box center [501, 311] width 56 height 23
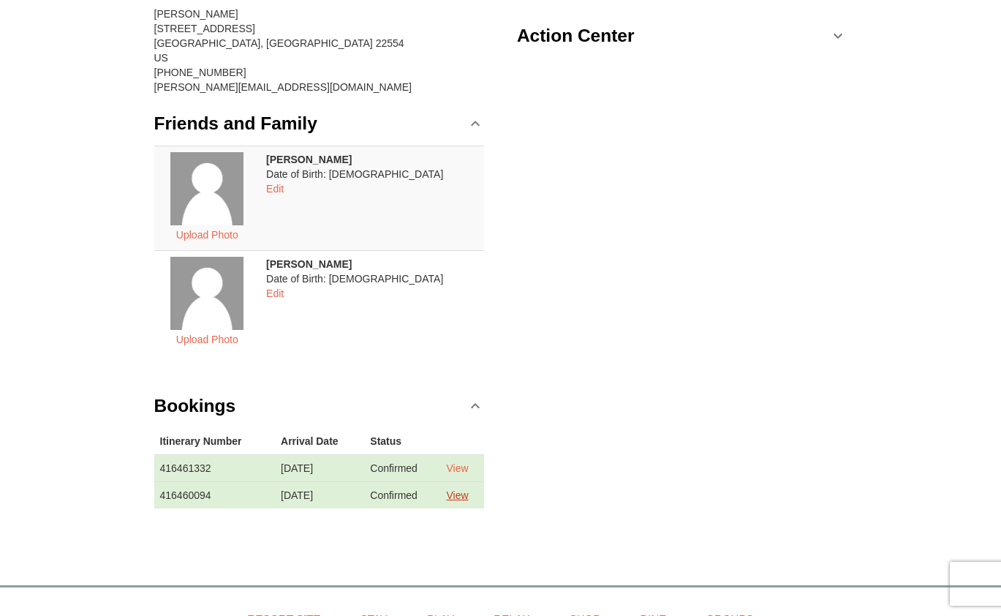
click at [465, 497] on link "View" at bounding box center [457, 495] width 22 height 12
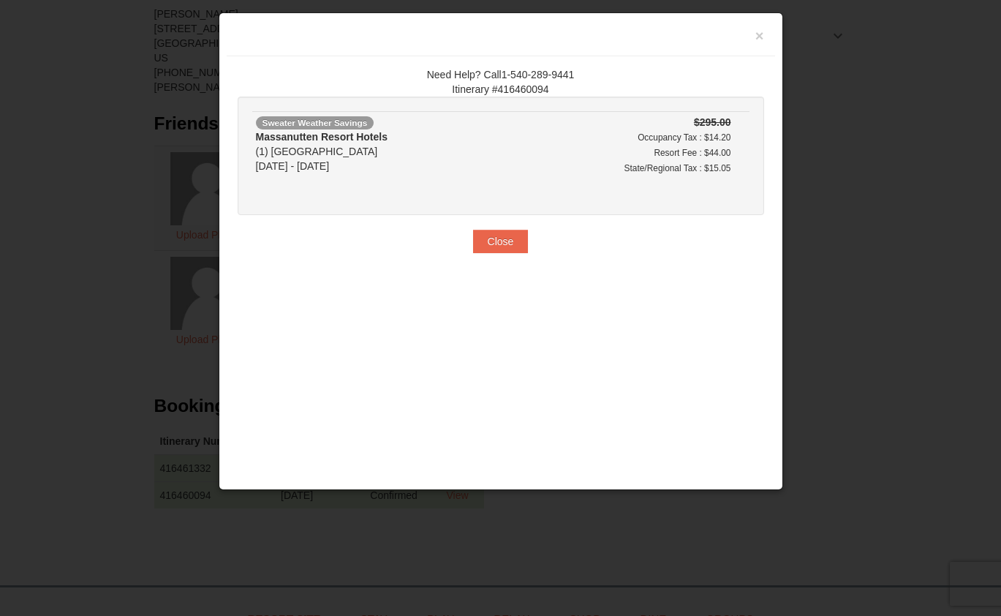
click at [508, 249] on button "Close" at bounding box center [501, 241] width 56 height 23
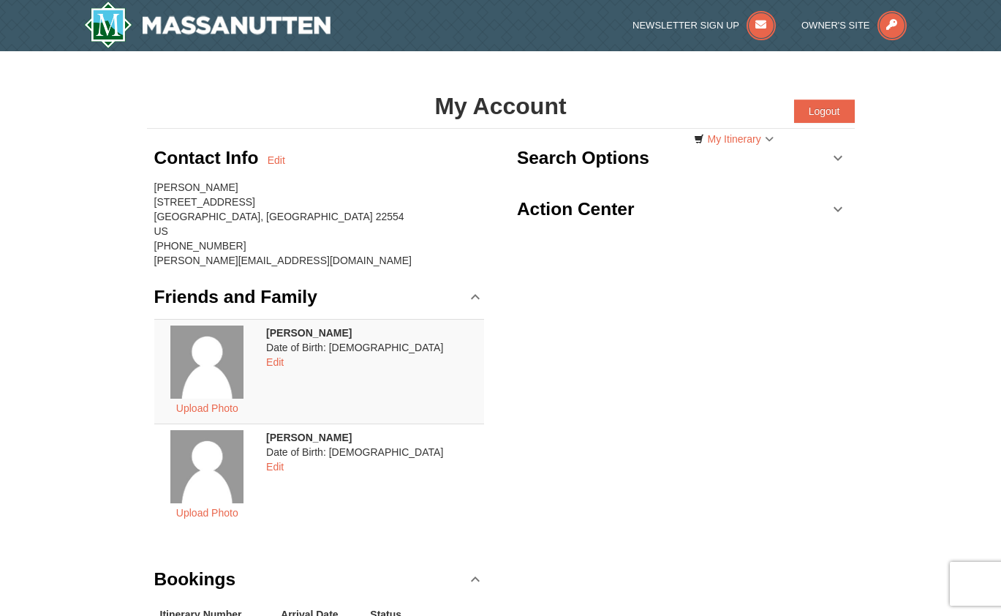
scroll to position [0, 0]
click at [691, 26] on span "Newsletter Sign Up" at bounding box center [686, 25] width 107 height 11
